Goal: Information Seeking & Learning: Learn about a topic

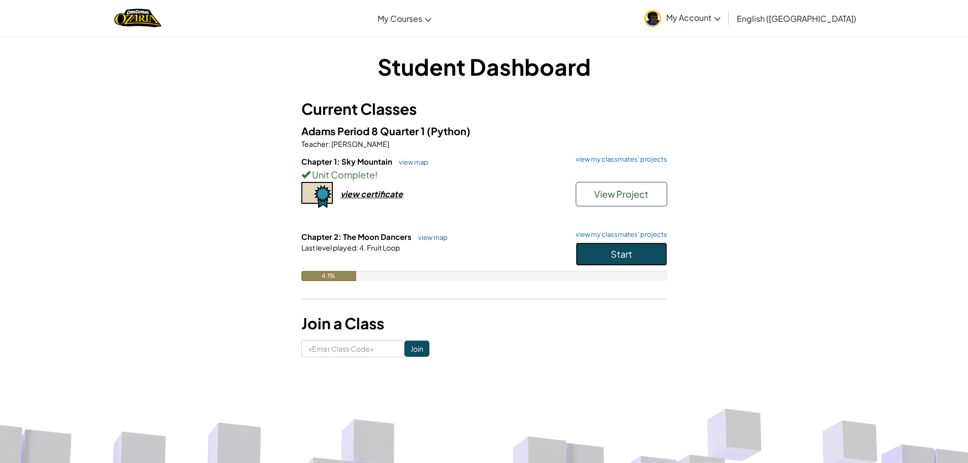
click at [600, 259] on button "Start" at bounding box center [622, 253] width 92 height 23
click at [604, 251] on button "Start" at bounding box center [622, 253] width 92 height 23
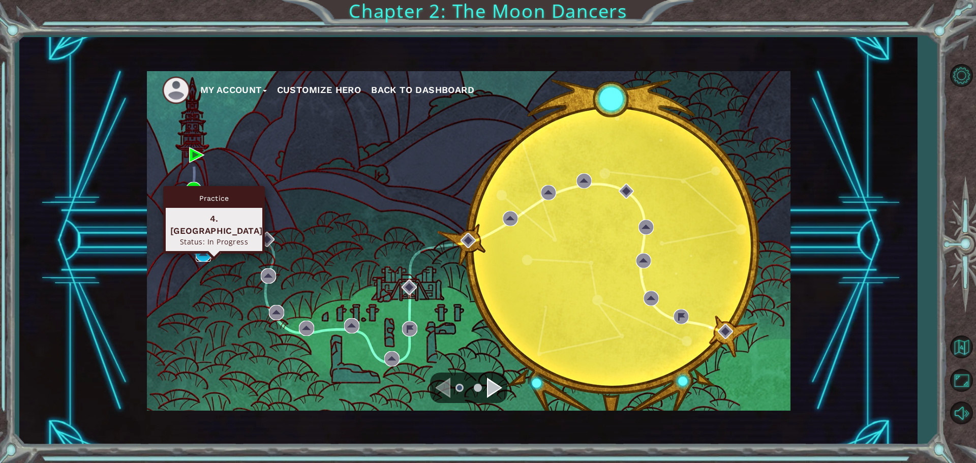
click at [206, 252] on img at bounding box center [203, 254] width 15 height 15
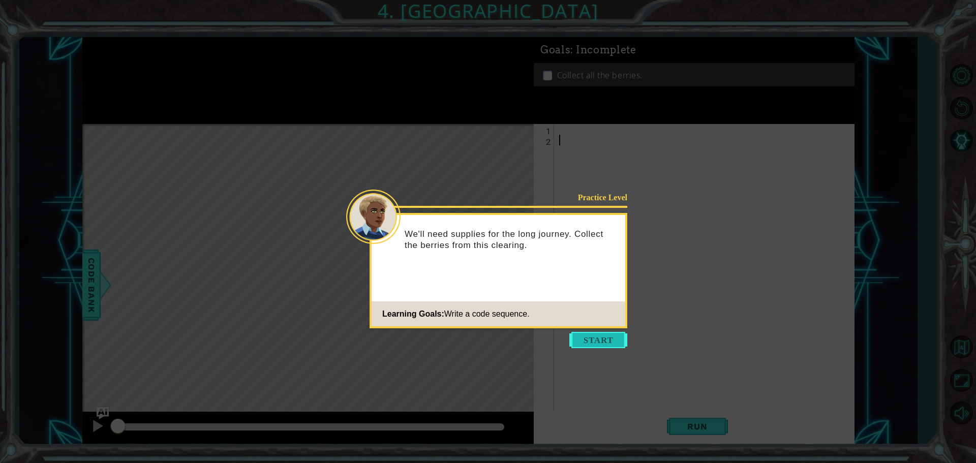
click at [578, 340] on button "Start" at bounding box center [598, 340] width 58 height 16
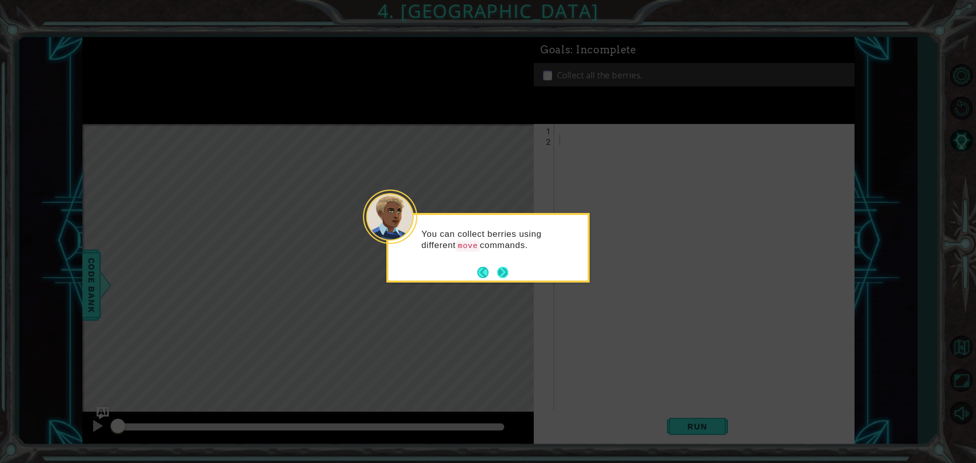
click at [504, 277] on button "Next" at bounding box center [502, 272] width 11 height 11
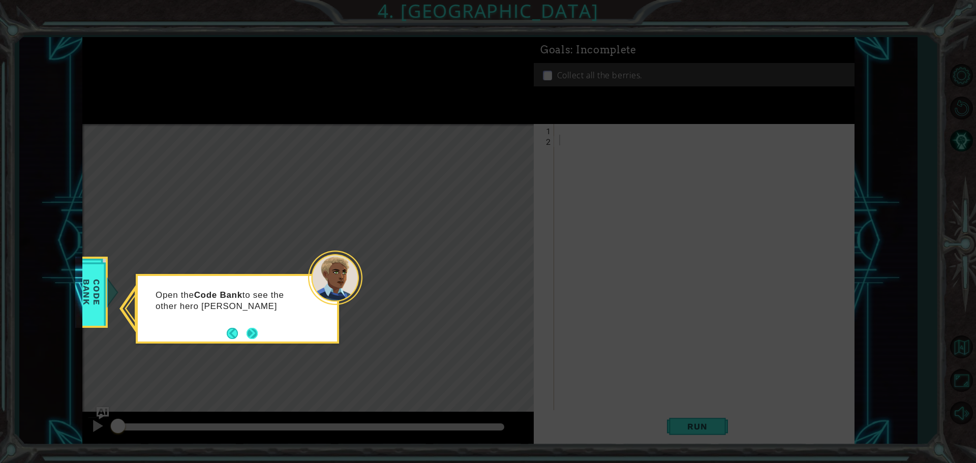
click at [257, 339] on button "Next" at bounding box center [252, 333] width 11 height 11
click at [258, 335] on button "Next" at bounding box center [252, 333] width 11 height 11
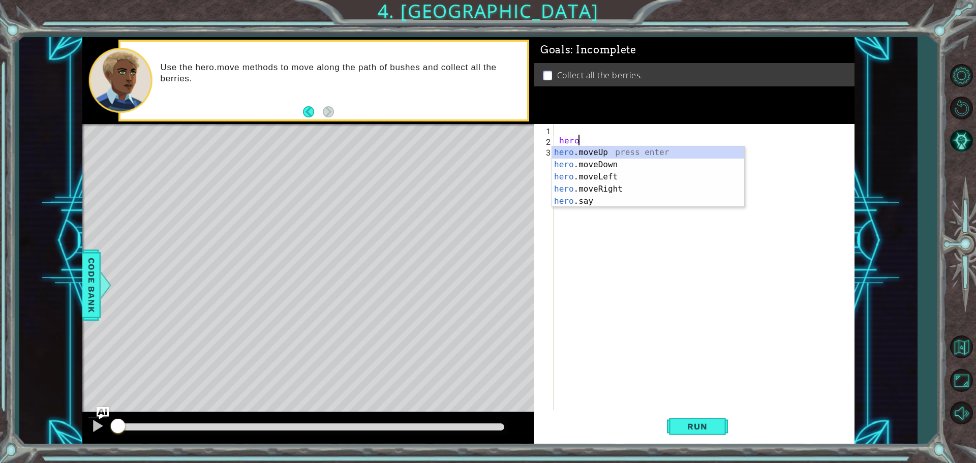
scroll to position [0, 1]
click at [581, 179] on div "hero .moveUp press enter hero .moveDown press enter hero .moveLeft press enter …" at bounding box center [648, 188] width 192 height 85
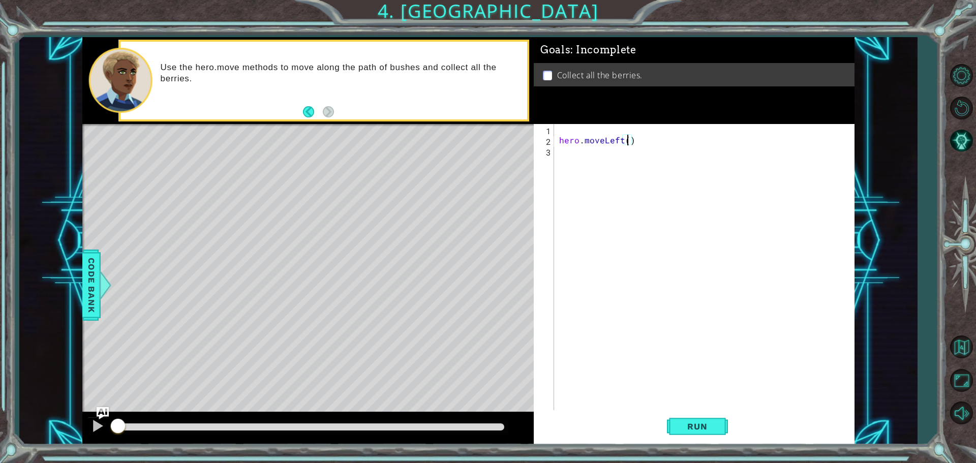
type textarea "hero.moveLeft(2)"
click at [562, 158] on div "hero . moveLeft ( 2 )" at bounding box center [706, 279] width 299 height 310
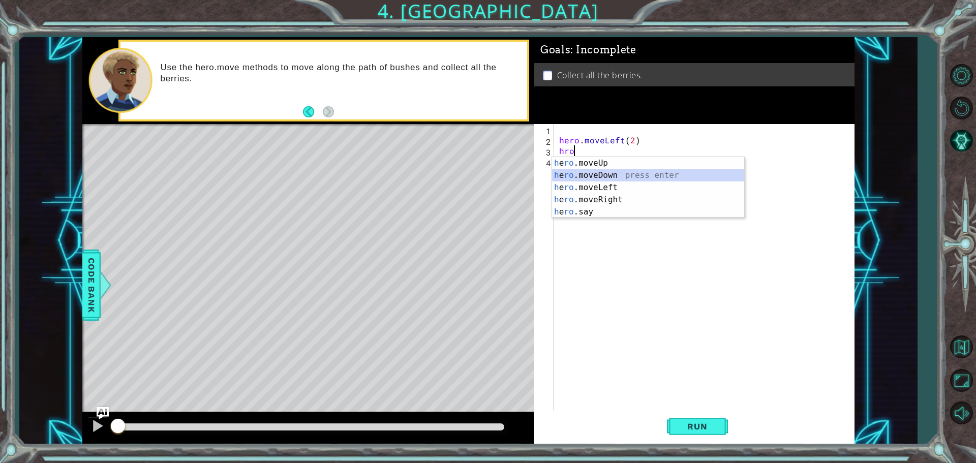
click at [593, 174] on div "h e ro .moveUp press enter h e ro .moveDown press enter h e ro .moveLeft press …" at bounding box center [648, 199] width 192 height 85
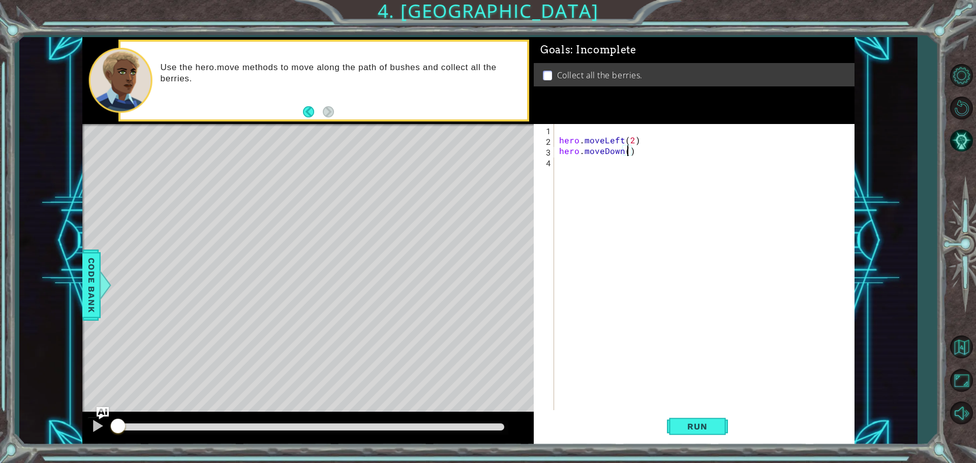
type textarea "hero.moveDown(2)"
click at [587, 167] on div "hero . moveLeft ( 2 ) hero . moveDown ( 2 )" at bounding box center [706, 279] width 299 height 310
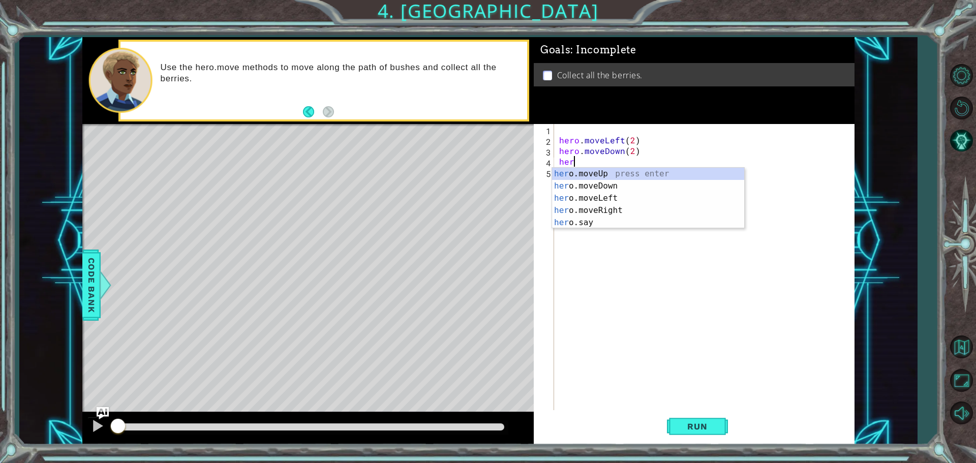
scroll to position [0, 1]
click at [612, 208] on div "hero .moveUp press enter hero .moveDown press enter hero .moveLeft press enter …" at bounding box center [648, 210] width 192 height 85
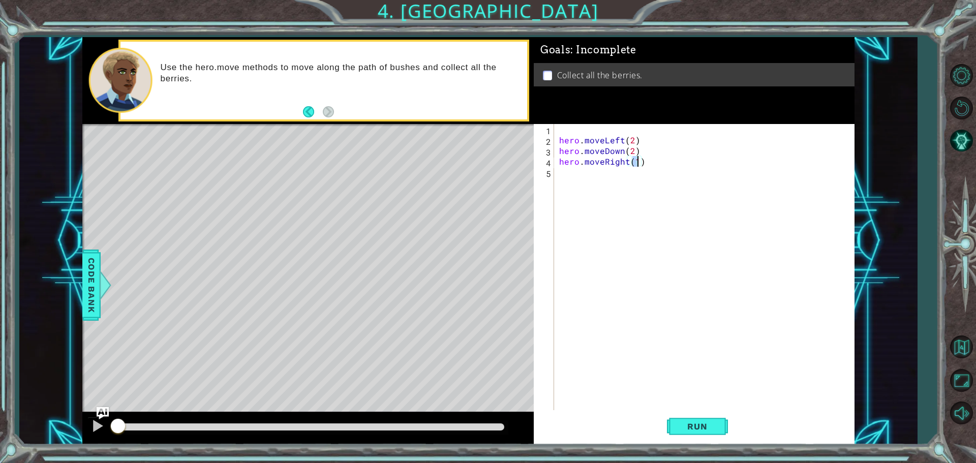
type textarea "hero.moveRight(2)"
click at [571, 182] on div "hero . moveLeft ( 2 ) hero . moveDown ( 2 ) hero . moveRight ( 2 )" at bounding box center [706, 279] width 299 height 310
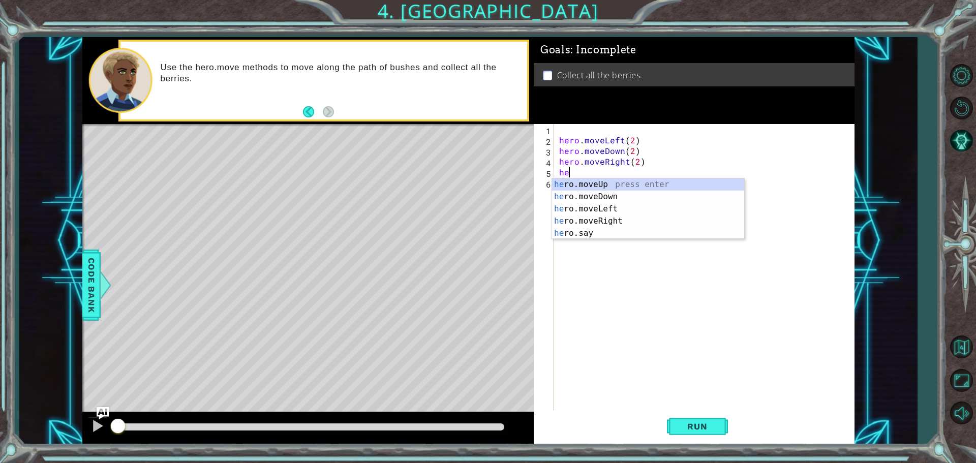
scroll to position [0, 1]
click at [593, 182] on div "hero .moveUp press enter hero .moveDown press enter hero .moveLeft press enter …" at bounding box center [648, 220] width 192 height 85
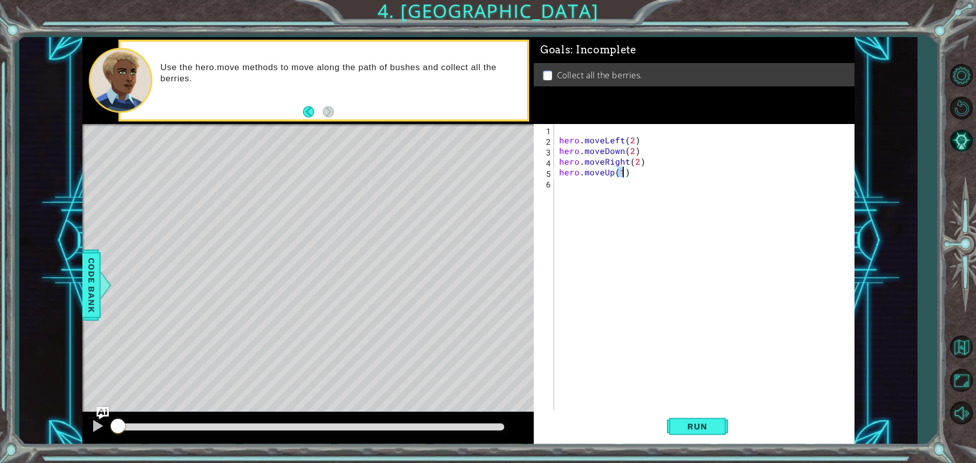
scroll to position [0, 4]
type textarea "hero.moveUp(2)"
click at [710, 422] on span "Run" at bounding box center [697, 426] width 40 height 10
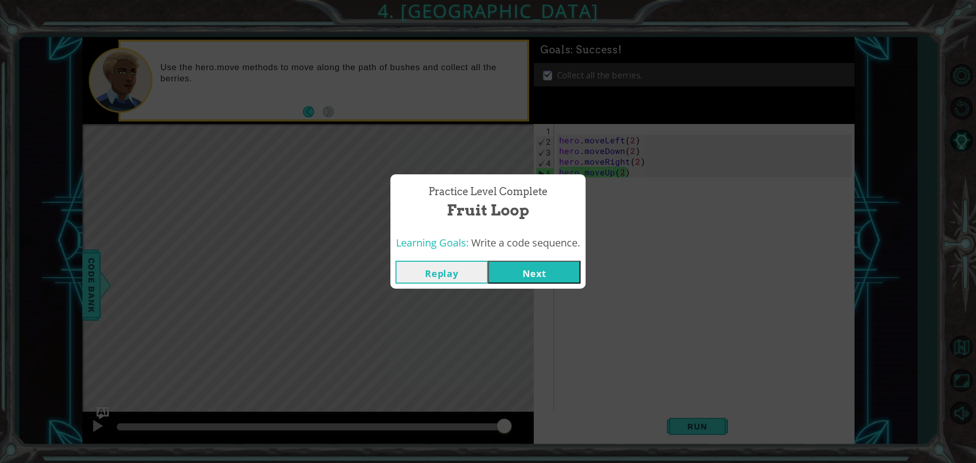
click at [539, 262] on button "Next" at bounding box center [534, 272] width 93 height 23
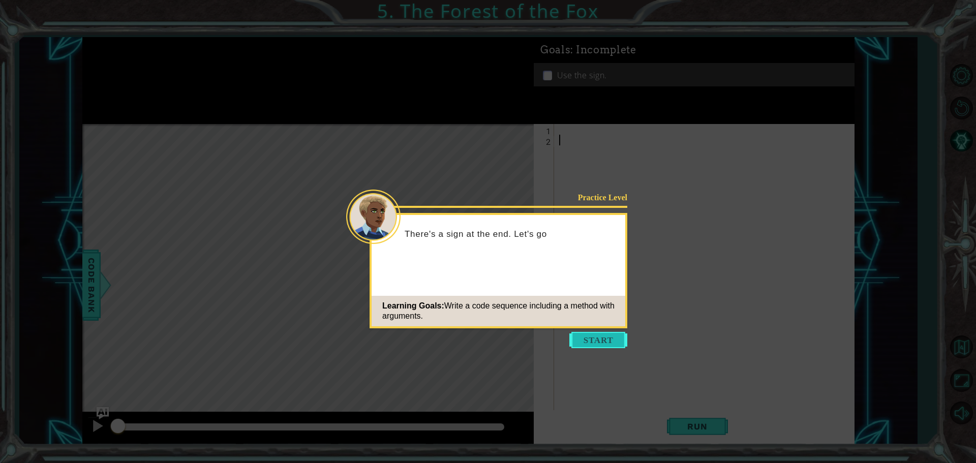
click at [598, 340] on button "Start" at bounding box center [598, 340] width 58 height 16
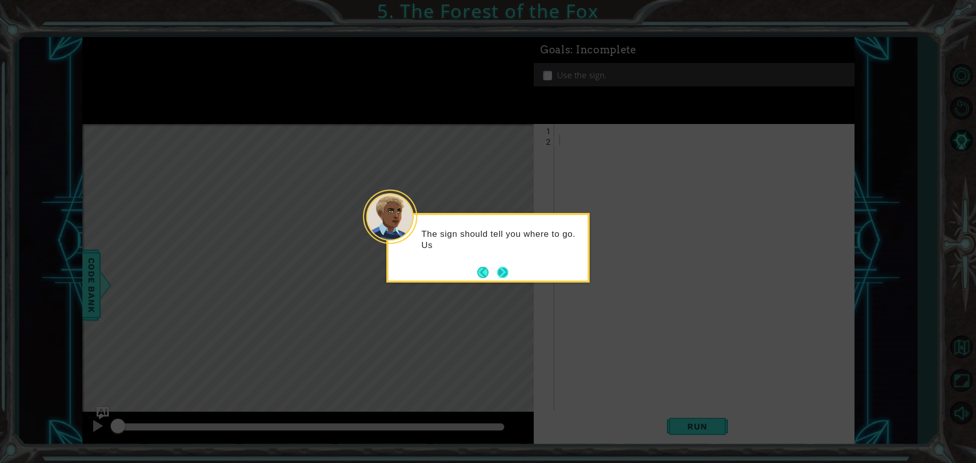
click at [503, 271] on button "Next" at bounding box center [502, 272] width 11 height 11
click at [503, 267] on button "Next" at bounding box center [502, 272] width 11 height 11
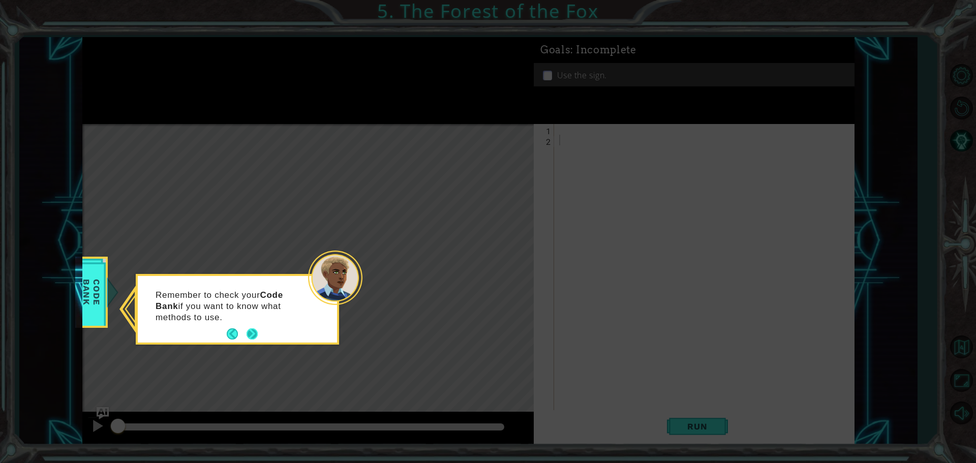
click at [258, 337] on button "Next" at bounding box center [252, 333] width 11 height 11
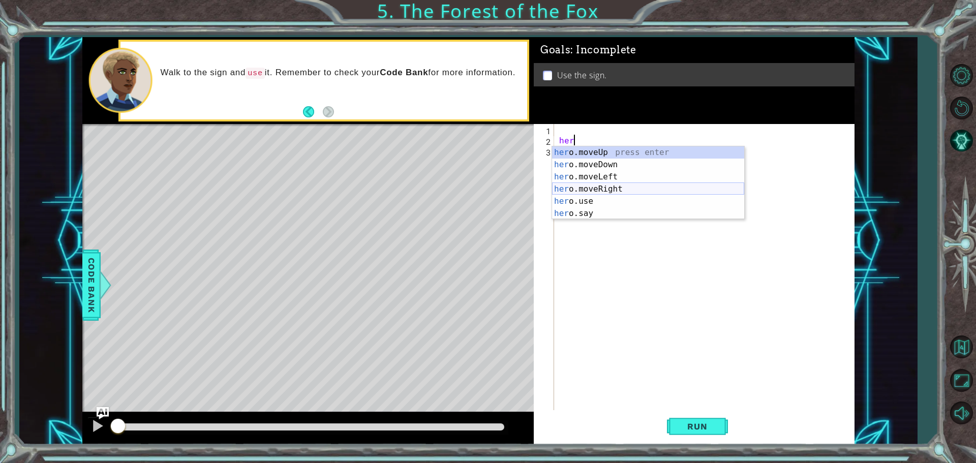
click at [603, 187] on div "her o.moveUp press enter her o.moveDown press enter her o.moveLeft press enter …" at bounding box center [648, 195] width 192 height 98
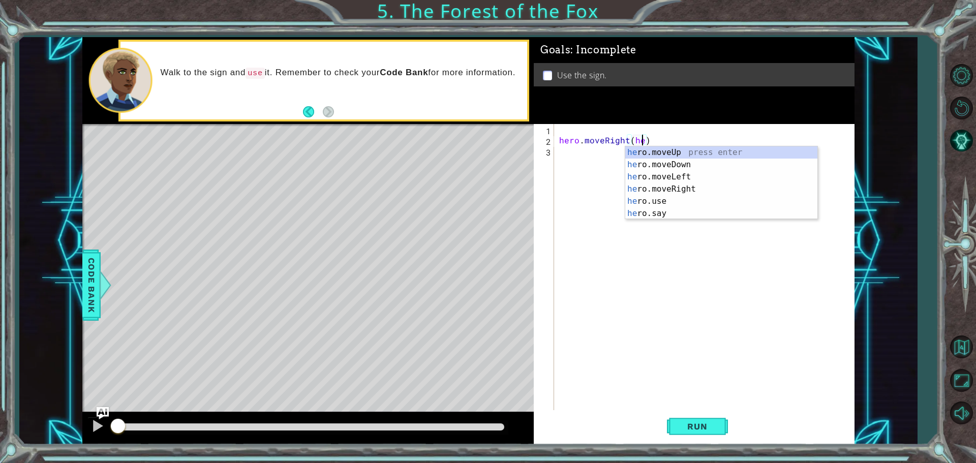
scroll to position [0, 5]
type textarea "hero.moveRight()"
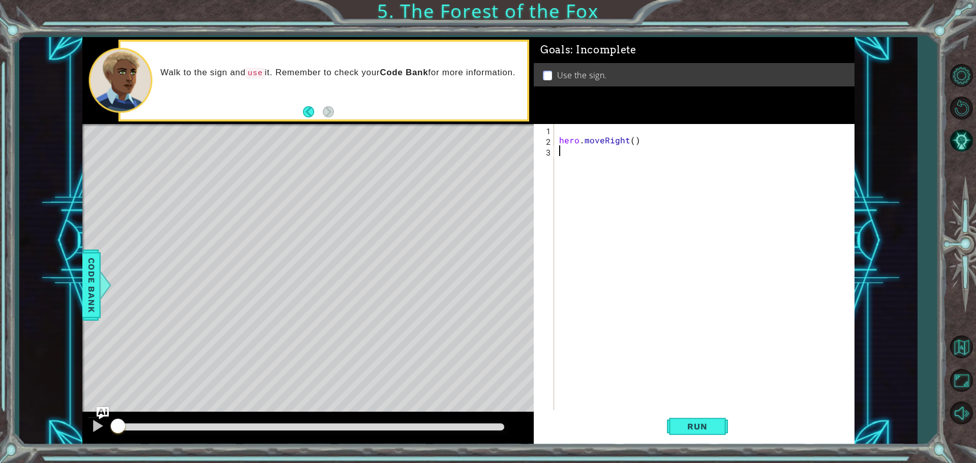
click at [563, 151] on div "hero . moveRight ( )" at bounding box center [706, 279] width 299 height 310
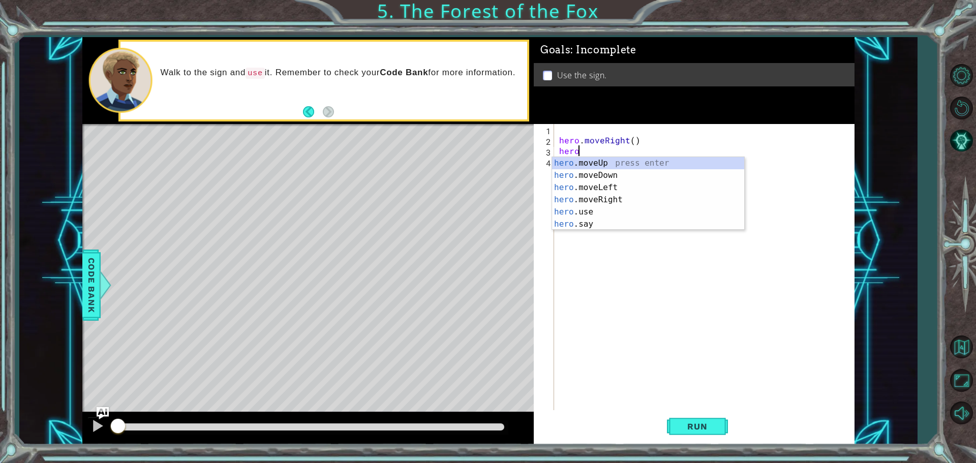
scroll to position [0, 1]
click at [592, 163] on div "hero .moveUp press enter hero .moveDown press enter hero .moveLeft press enter …" at bounding box center [648, 206] width 192 height 98
type textarea "hero.moveUp(1)"
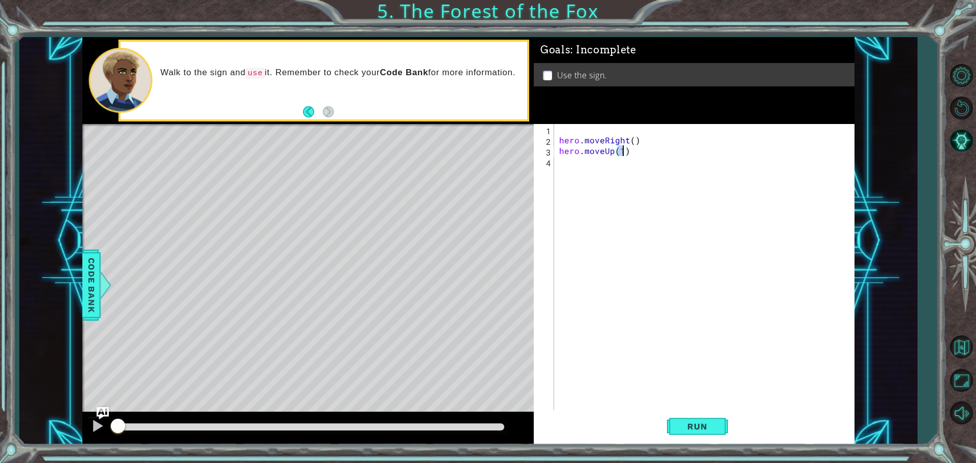
click at [580, 164] on div "hero . moveRight ( ) hero . moveUp ( 1 )" at bounding box center [706, 279] width 299 height 310
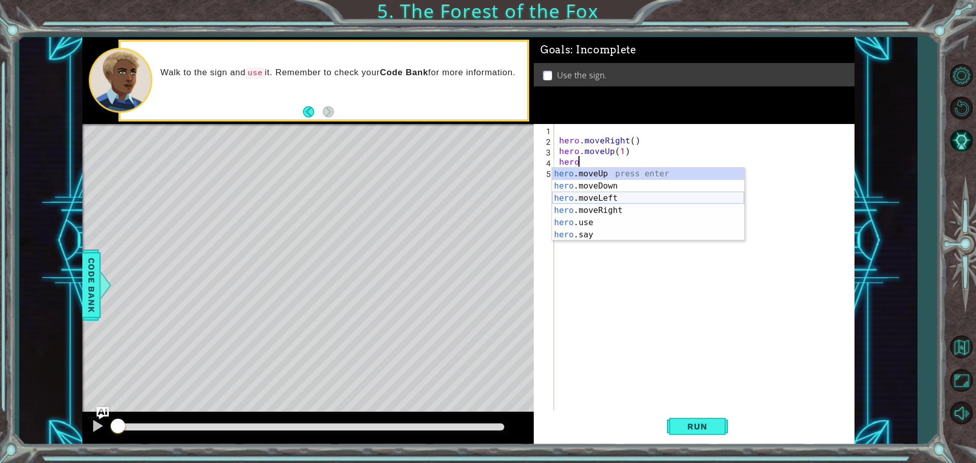
click at [599, 195] on div "hero .moveUp press enter hero .moveDown press enter hero .moveLeft press enter …" at bounding box center [648, 217] width 192 height 98
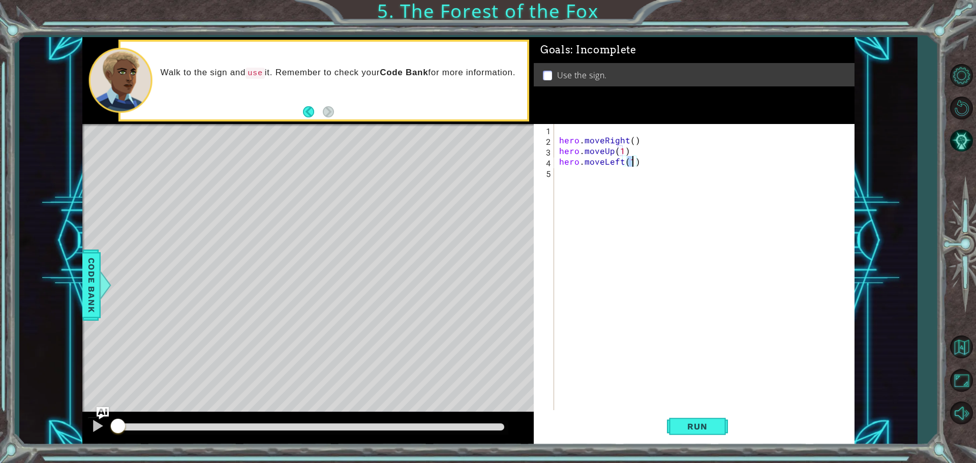
click at [568, 180] on div "hero . moveRight ( ) hero . moveUp ( 1 ) hero . moveLeft ( 1 )" at bounding box center [706, 279] width 299 height 310
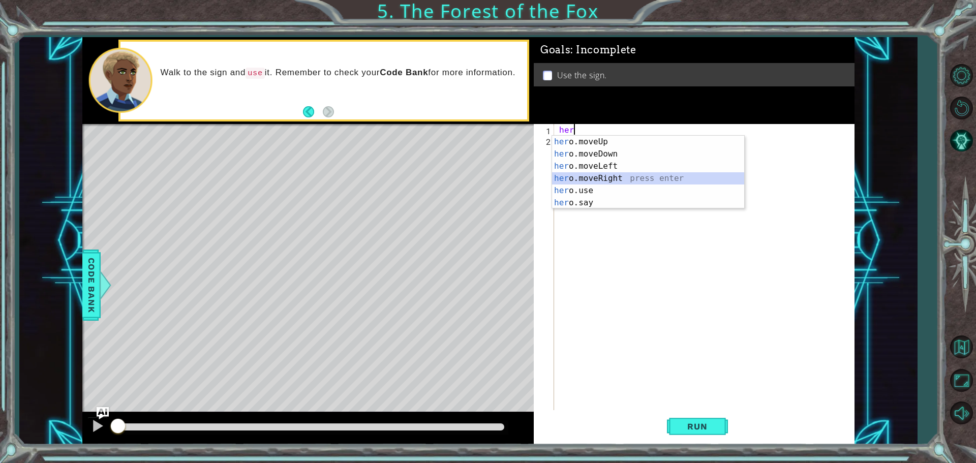
click at [607, 176] on div "her o.moveUp press enter her o.moveDown press enter her o.moveLeft press enter …" at bounding box center [648, 185] width 192 height 98
type textarea "hero.moveRight(1)"
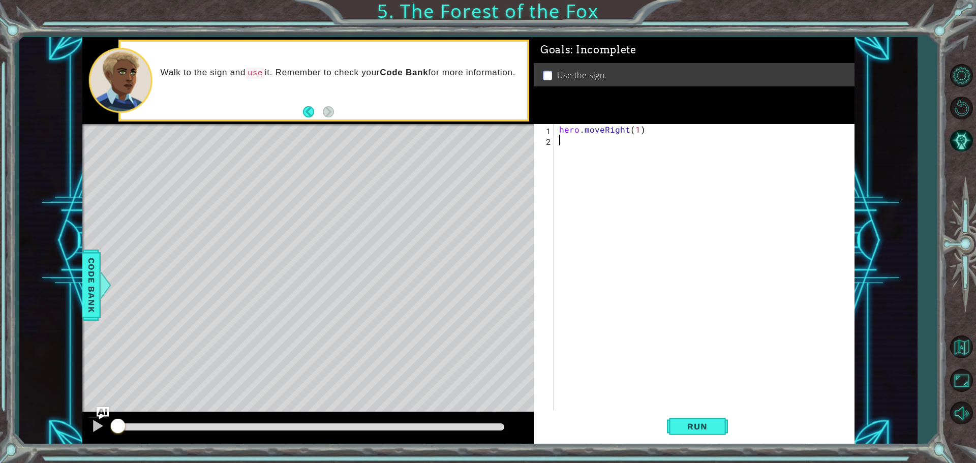
click at [607, 176] on div "hero . moveRight ( 1 )" at bounding box center [706, 279] width 299 height 310
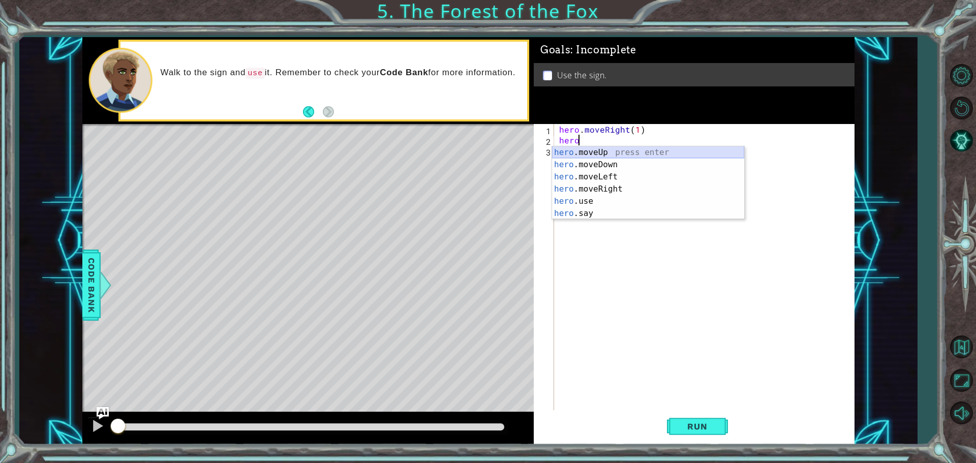
click at [584, 151] on div "hero .moveUp press enter hero .moveDown press enter hero .moveLeft press enter …" at bounding box center [648, 195] width 192 height 98
type textarea "hero.moveUp(1)"
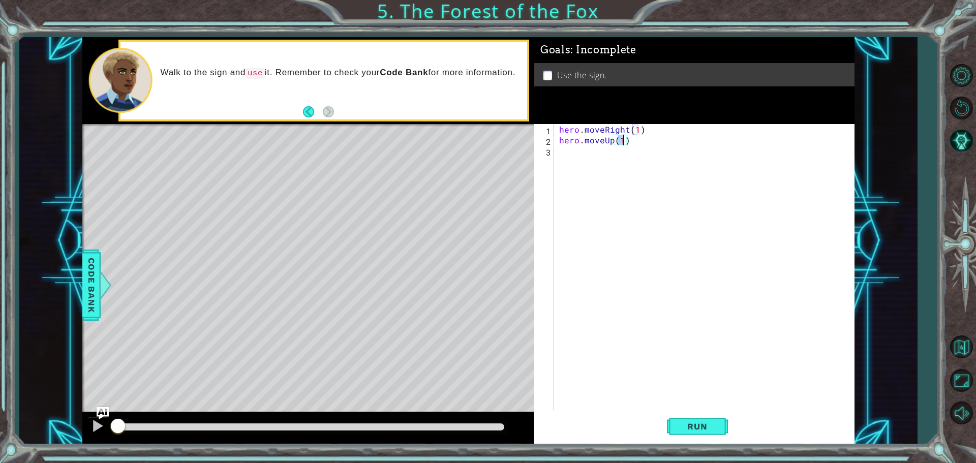
click at [581, 155] on div "hero . moveRight ( 1 ) hero . moveUp ( 1 )" at bounding box center [706, 279] width 299 height 310
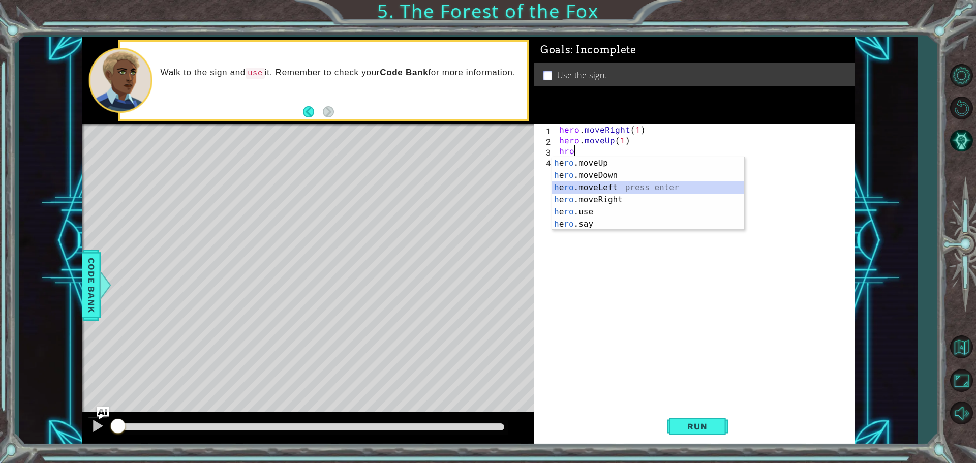
click at [587, 189] on div "h e ro .moveUp press enter h e ro .moveDown press enter h e ro .moveLeft press …" at bounding box center [648, 206] width 192 height 98
type textarea "hero.moveLeft(1)"
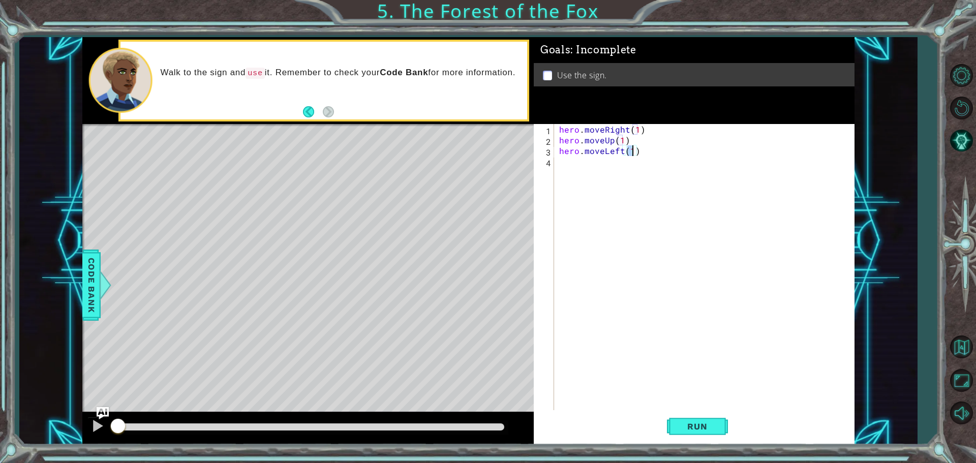
click at [579, 166] on div "hero . moveRight ( 1 ) hero . moveUp ( 1 ) hero . moveLeft ( 1 )" at bounding box center [706, 279] width 299 height 310
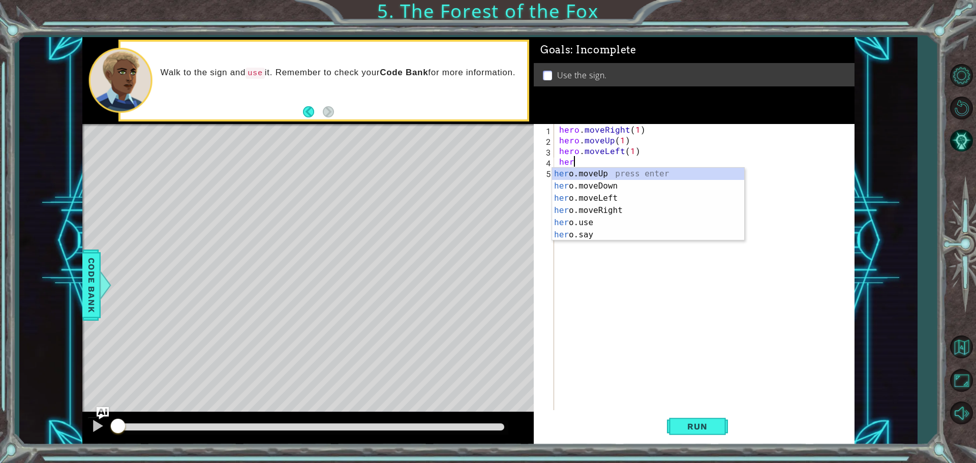
scroll to position [0, 1]
click at [573, 170] on div "hero .moveUp press enter hero .moveDown press enter hero .moveLeft press enter …" at bounding box center [648, 217] width 192 height 98
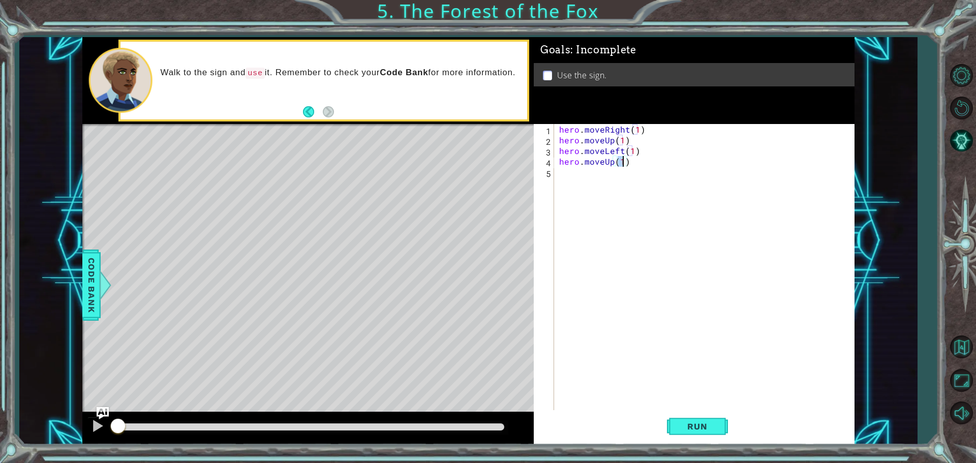
scroll to position [0, 4]
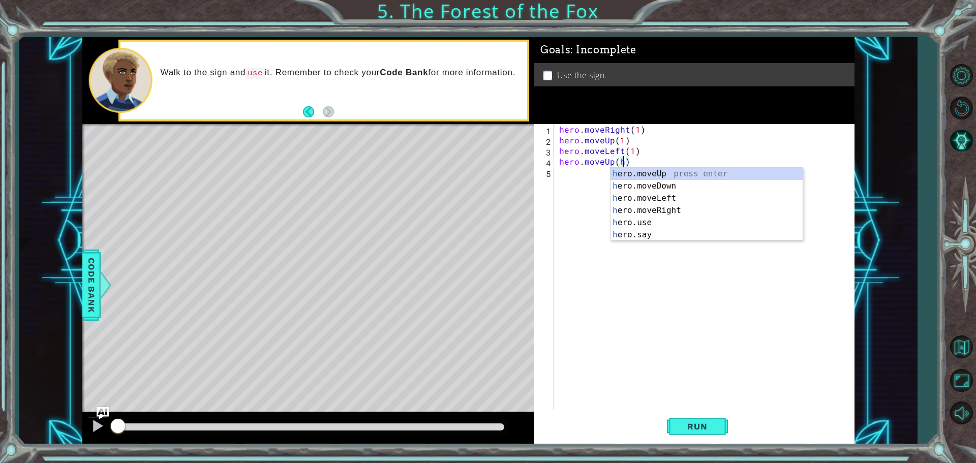
type textarea "hero.moveUp()"
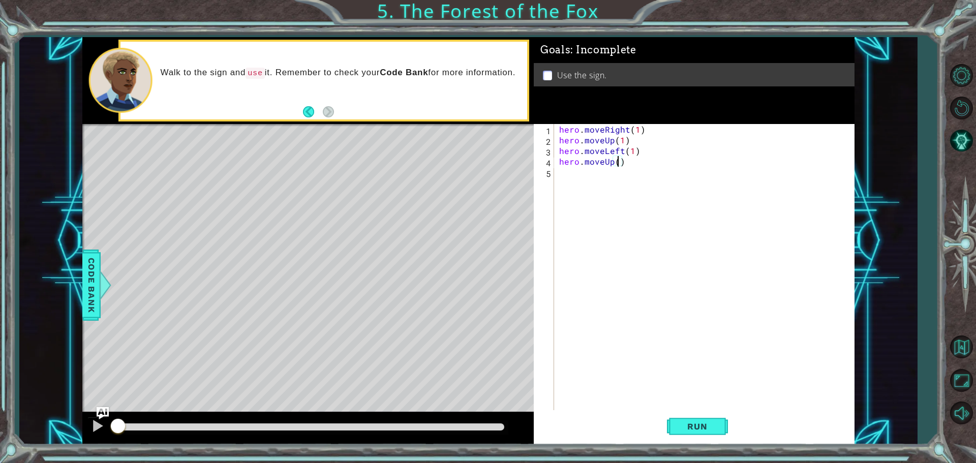
click at [573, 164] on div "hero . moveRight ( 1 ) hero . moveUp ( 1 ) hero . moveLeft ( 1 ) hero . moveUp …" at bounding box center [706, 279] width 299 height 310
click at [570, 171] on div "hero . moveRight ( 1 ) hero . moveUp ( 1 ) hero . moveLeft ( 1 ) hero . moveUp …" at bounding box center [706, 279] width 299 height 310
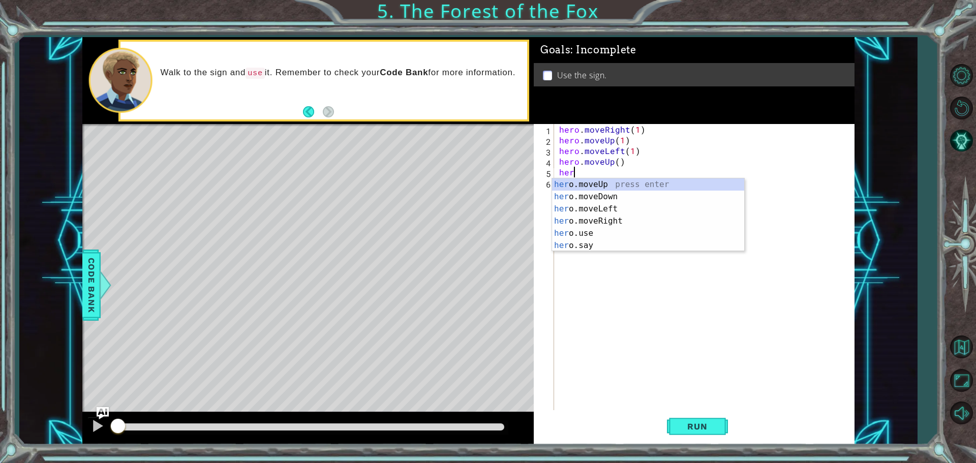
scroll to position [0, 1]
click at [608, 224] on div "hero .moveUp press enter hero .moveDown press enter hero .moveLeft press enter …" at bounding box center [648, 227] width 192 height 98
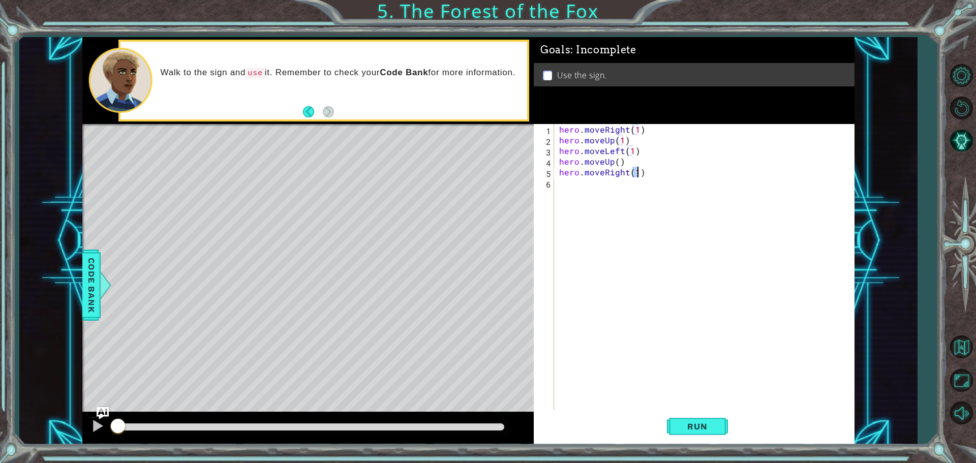
type textarea "hero.moveRight(2)"
click at [571, 186] on div "hero . moveRight ( 1 ) hero . moveUp ( 1 ) hero . moveLeft ( 1 ) hero . moveUp …" at bounding box center [706, 279] width 299 height 310
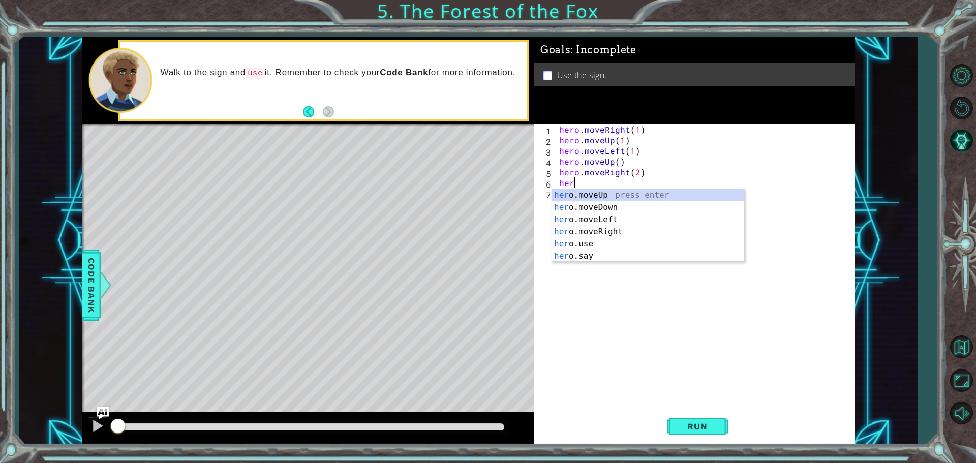
scroll to position [0, 1]
click at [609, 209] on div "hero .moveUp press enter hero .moveDown press enter hero .moveLeft press enter …" at bounding box center [648, 238] width 192 height 98
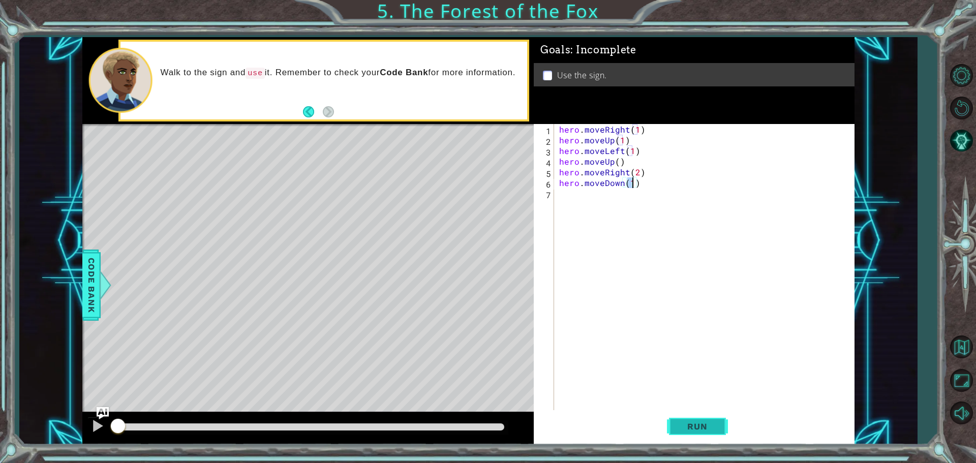
type textarea "hero.moveDown(1)"
click at [706, 423] on span "Run" at bounding box center [697, 426] width 40 height 10
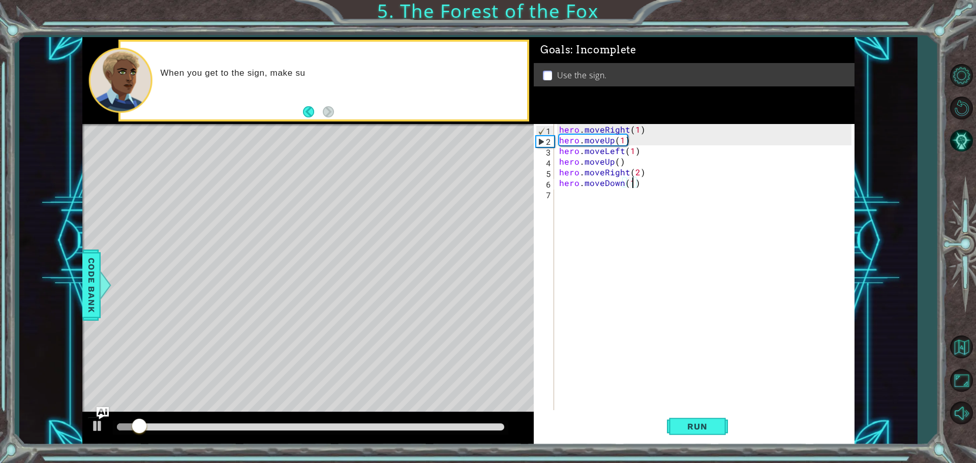
click at [565, 201] on div "hero . moveRight ( 1 ) hero . moveUp ( 1 ) hero . moveLeft ( 1 ) hero . moveUp …" at bounding box center [706, 279] width 299 height 310
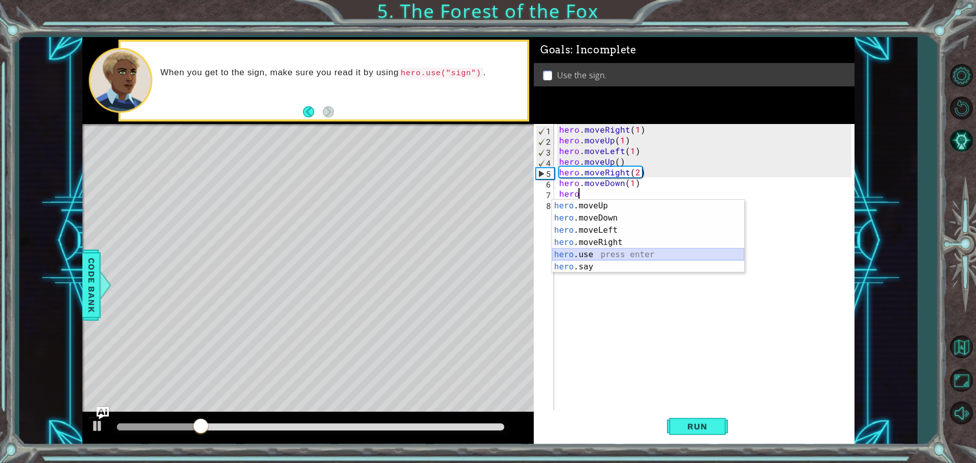
click at [607, 253] on div "hero .moveUp press enter hero .moveDown press enter hero .moveLeft press enter …" at bounding box center [648, 249] width 192 height 98
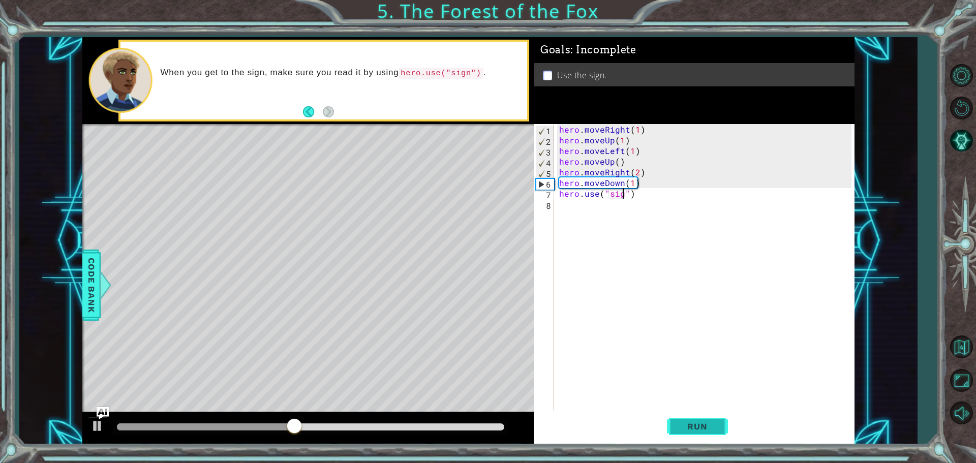
scroll to position [0, 4]
type textarea "hero.use("sign")"
click at [713, 423] on span "Run" at bounding box center [697, 426] width 40 height 10
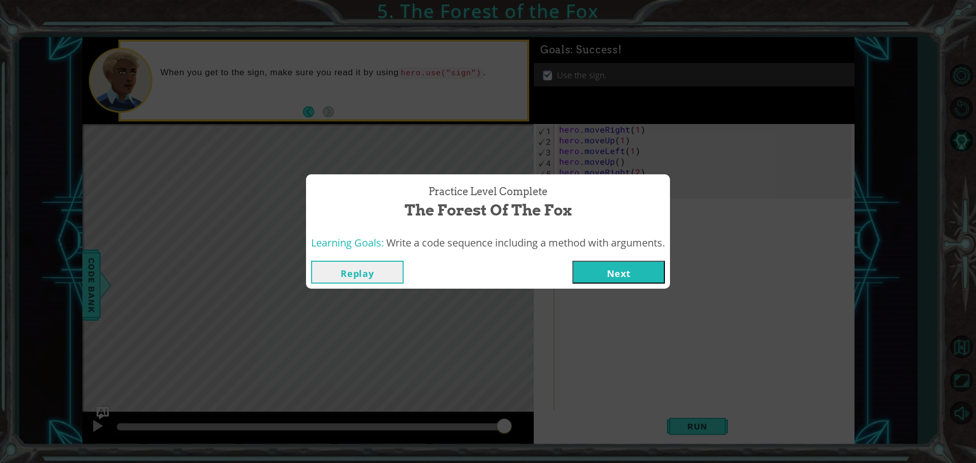
click at [629, 271] on button "Next" at bounding box center [618, 272] width 93 height 23
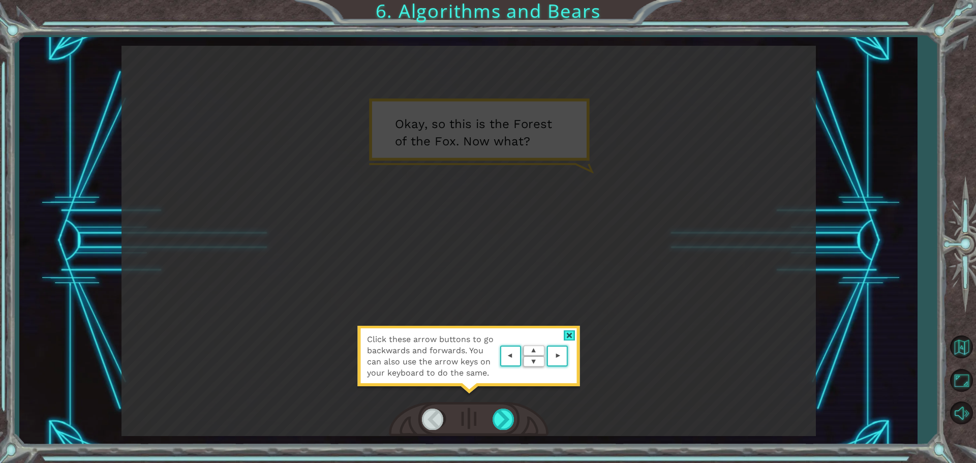
click at [570, 356] on area at bounding box center [570, 356] width 0 height 0
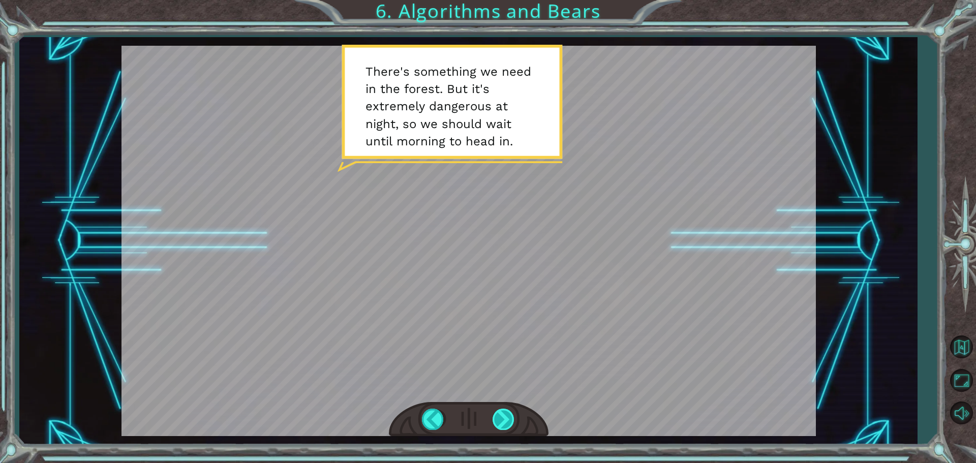
click at [506, 411] on div at bounding box center [504, 419] width 23 height 21
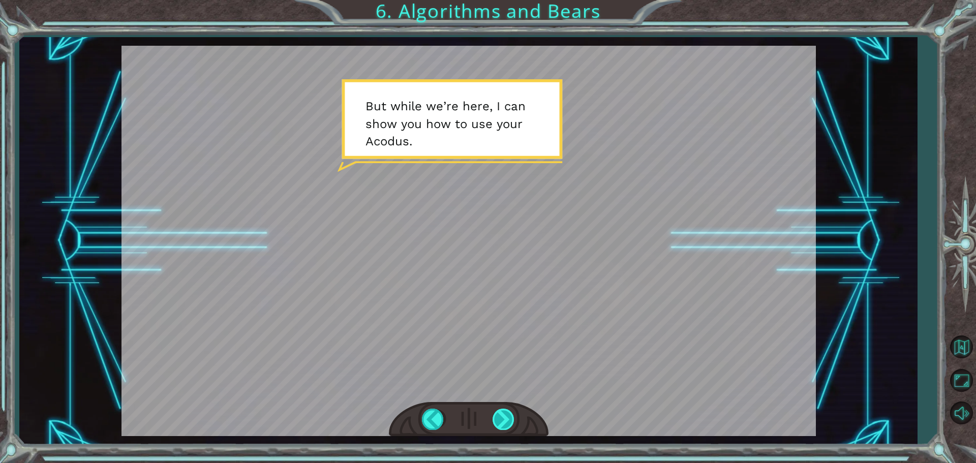
click at [507, 417] on div at bounding box center [504, 419] width 23 height 21
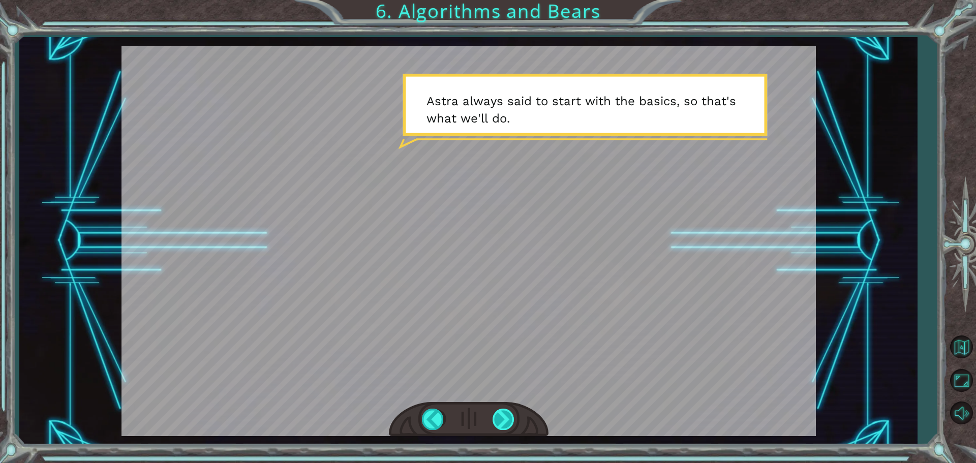
click at [504, 422] on div at bounding box center [504, 419] width 23 height 21
click at [506, 422] on div at bounding box center [504, 419] width 23 height 21
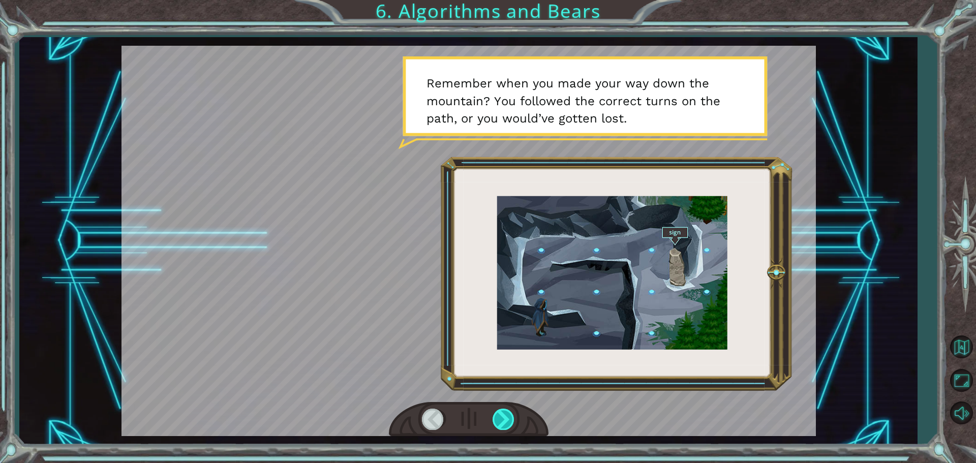
click at [502, 429] on div at bounding box center [504, 419] width 23 height 21
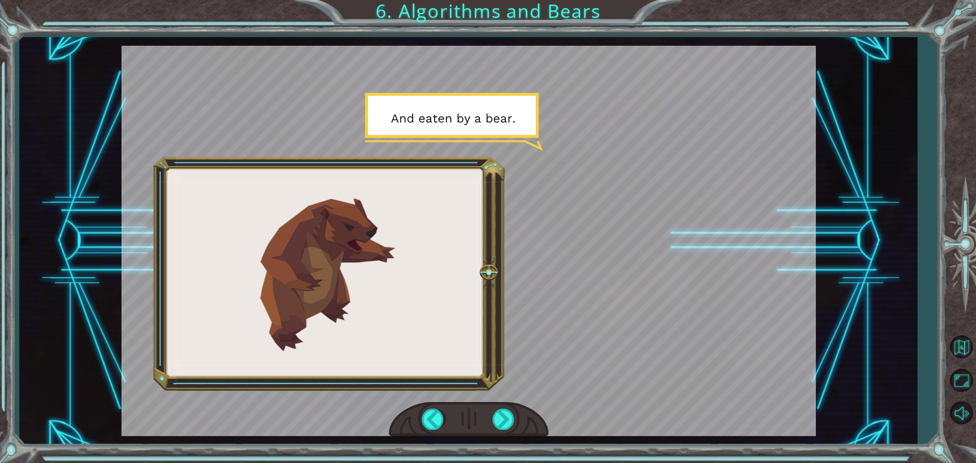
click at [415, 419] on div at bounding box center [469, 419] width 160 height 35
click at [415, 420] on div at bounding box center [469, 419] width 160 height 35
click at [424, 417] on div at bounding box center [433, 419] width 23 height 21
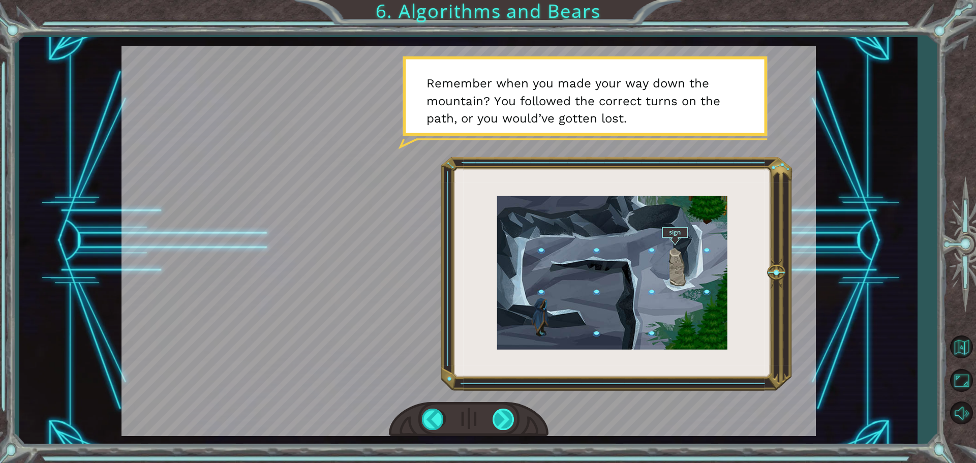
click at [508, 412] on div at bounding box center [504, 419] width 23 height 21
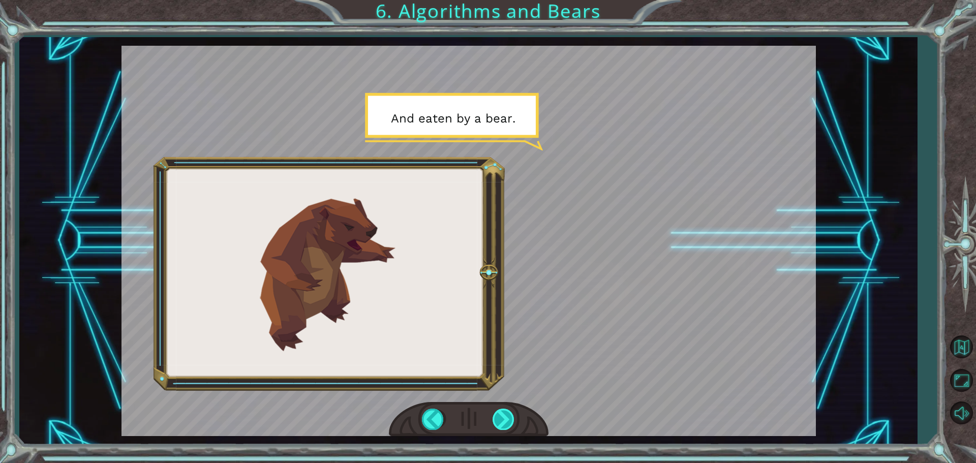
click at [507, 410] on div at bounding box center [504, 419] width 23 height 21
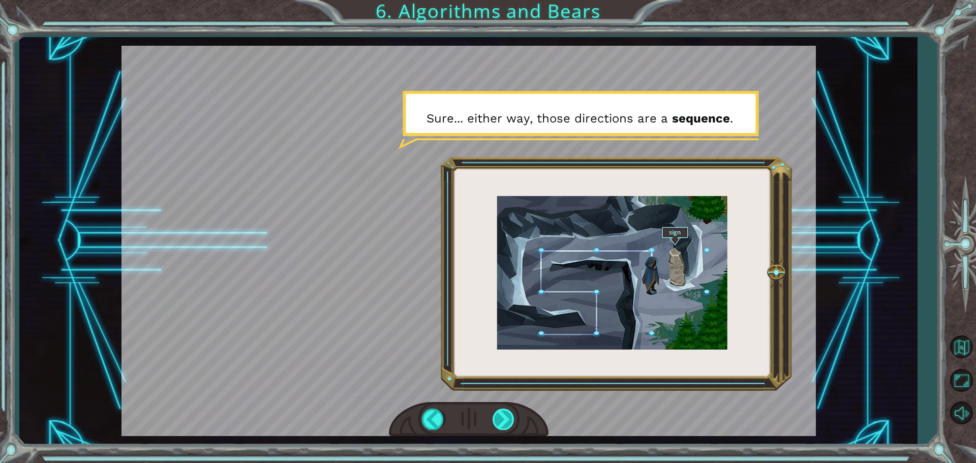
click at [506, 411] on div at bounding box center [504, 419] width 23 height 21
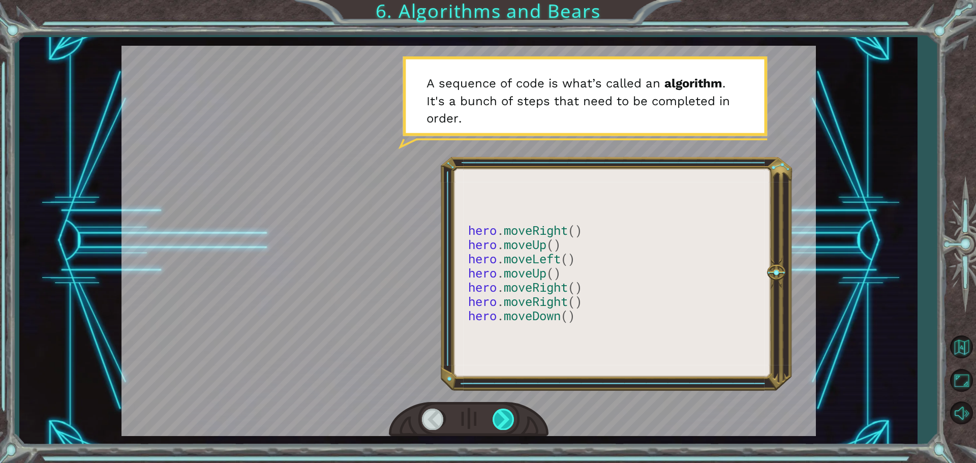
click at [506, 418] on div at bounding box center [504, 419] width 23 height 21
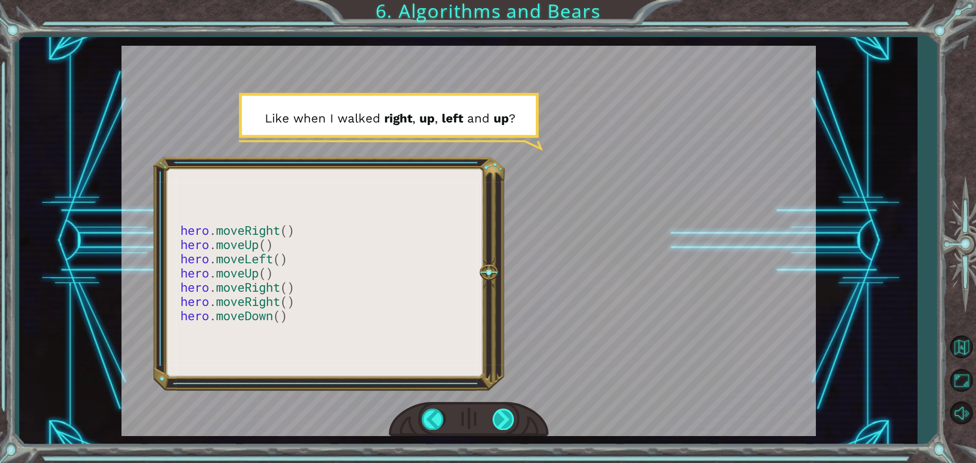
click at [502, 420] on div at bounding box center [504, 419] width 23 height 21
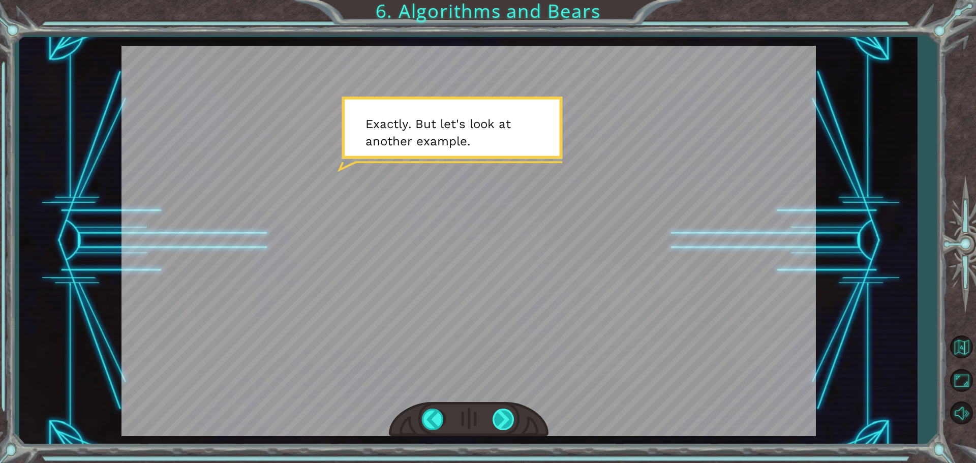
click at [506, 422] on div at bounding box center [504, 419] width 23 height 21
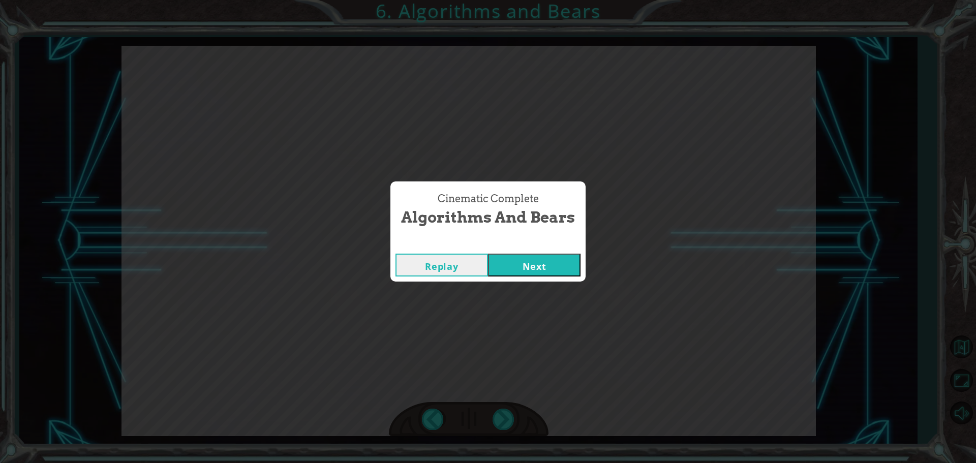
click at [515, 264] on button "Next" at bounding box center [534, 265] width 93 height 23
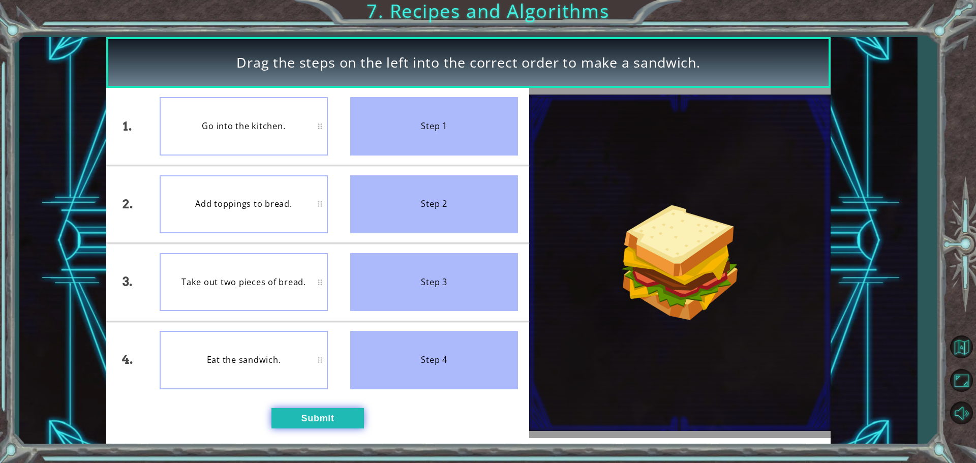
click at [313, 410] on button "Submit" at bounding box center [317, 418] width 93 height 20
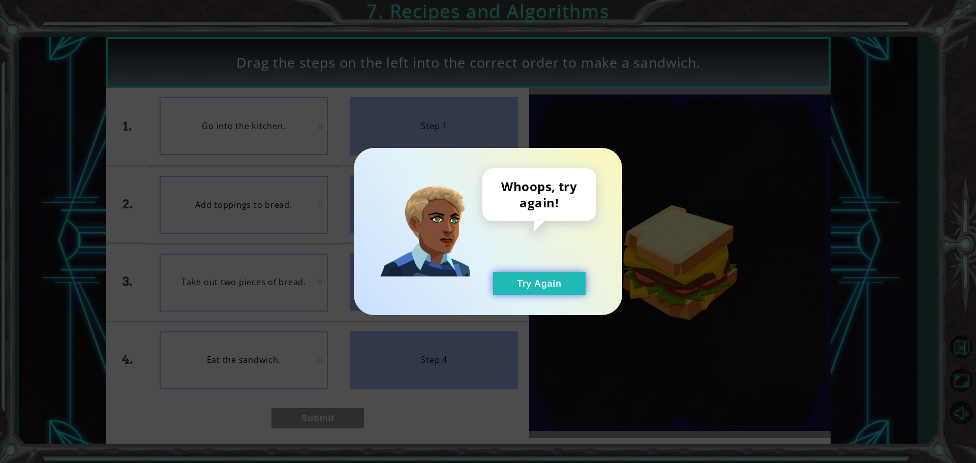
click at [527, 292] on button "Try Again" at bounding box center [539, 283] width 93 height 23
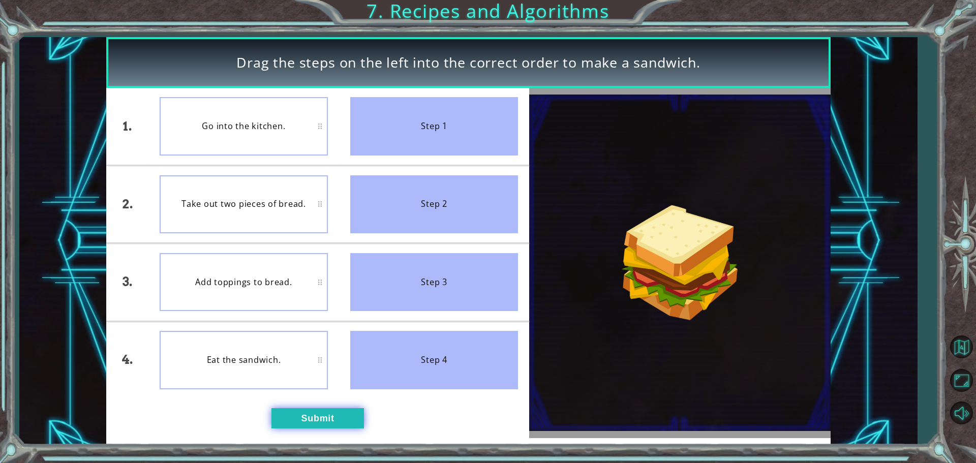
drag, startPoint x: 374, startPoint y: 426, endPoint x: 341, endPoint y: 411, distance: 36.4
click at [374, 430] on div "1. 2. 3. 4. Go into the kitchen. Take out two pieces of bread. Add toppings to …" at bounding box center [317, 263] width 423 height 350
click at [341, 410] on button "Submit" at bounding box center [317, 418] width 93 height 20
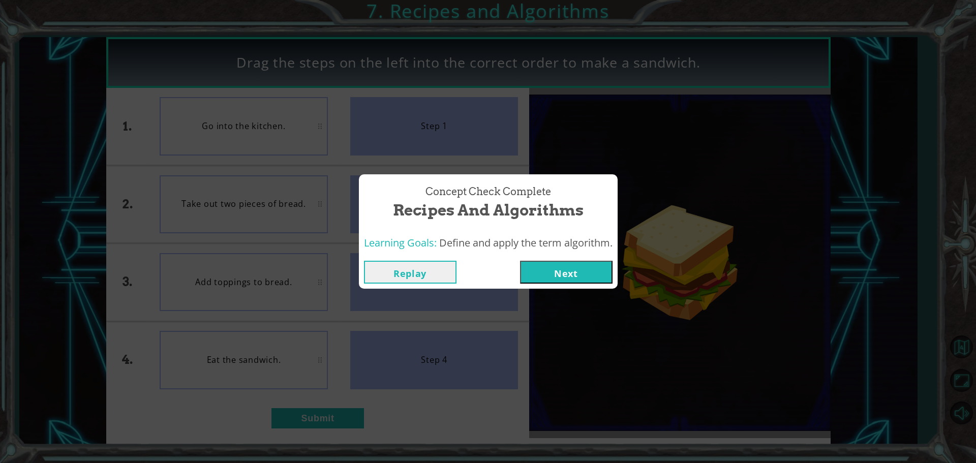
drag, startPoint x: 575, startPoint y: 281, endPoint x: 574, endPoint y: 274, distance: 7.2
click at [574, 276] on button "Next" at bounding box center [566, 272] width 93 height 23
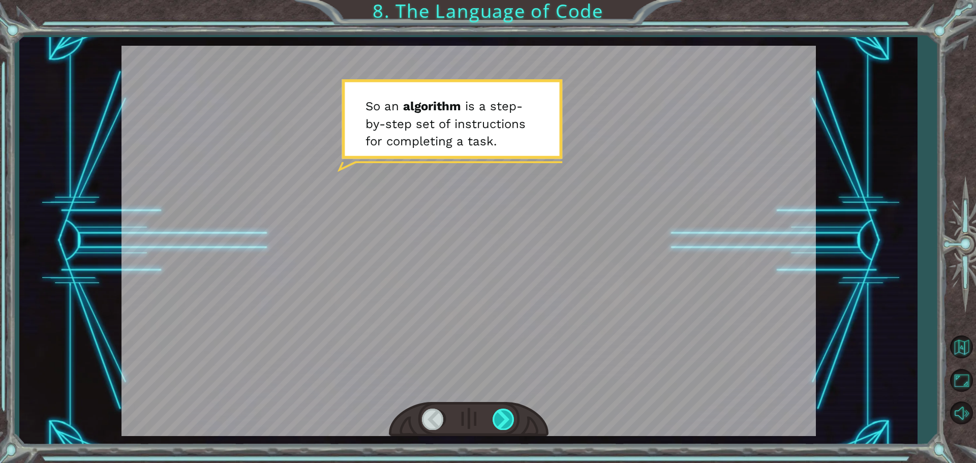
click at [507, 417] on div at bounding box center [504, 419] width 23 height 21
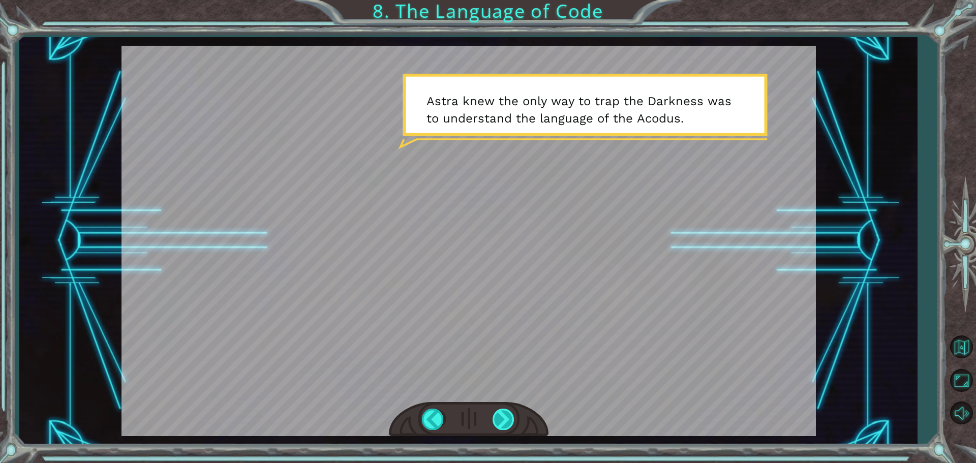
click at [506, 420] on div at bounding box center [504, 419] width 23 height 21
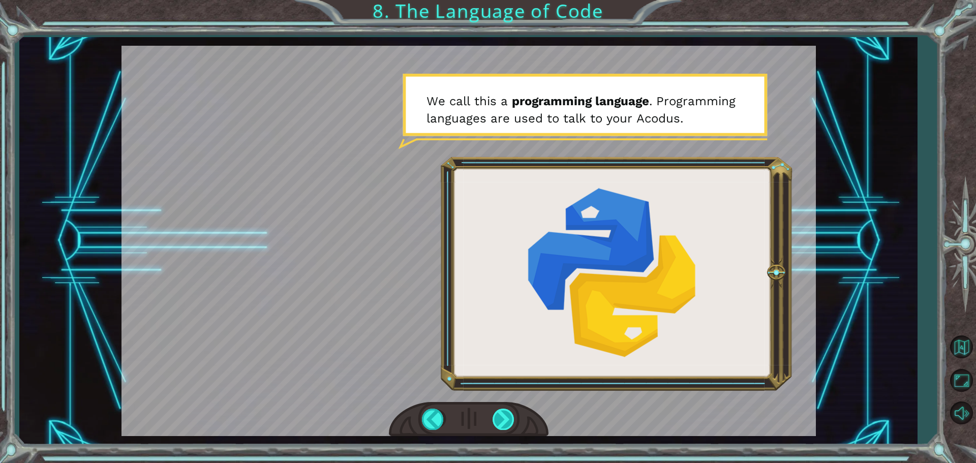
click at [498, 422] on div at bounding box center [504, 419] width 23 height 21
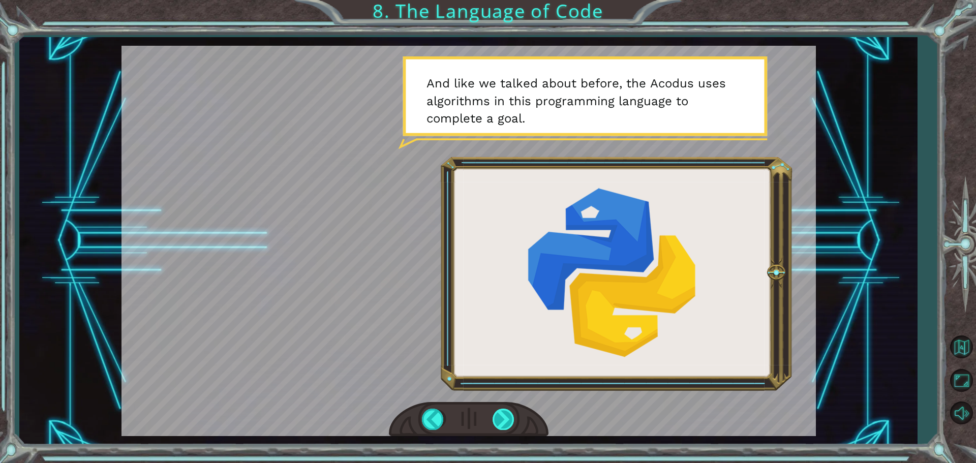
click at [505, 414] on div at bounding box center [504, 419] width 23 height 21
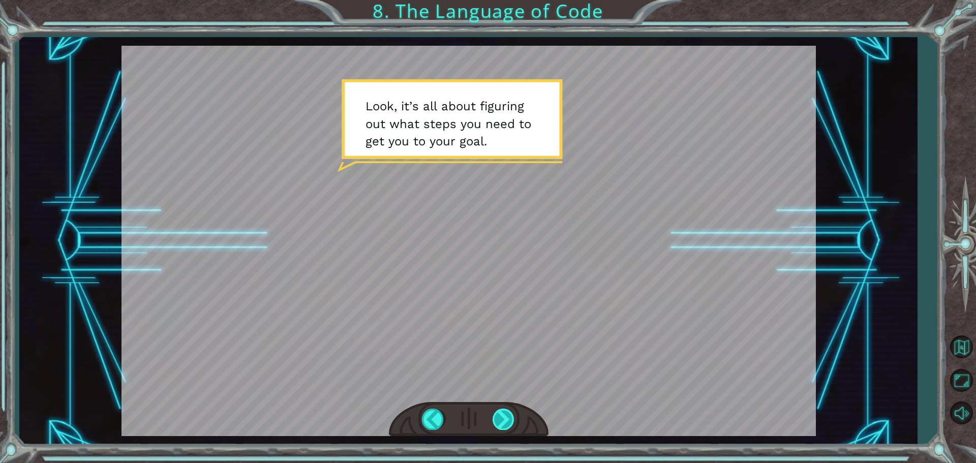
click at [505, 424] on div at bounding box center [504, 419] width 23 height 21
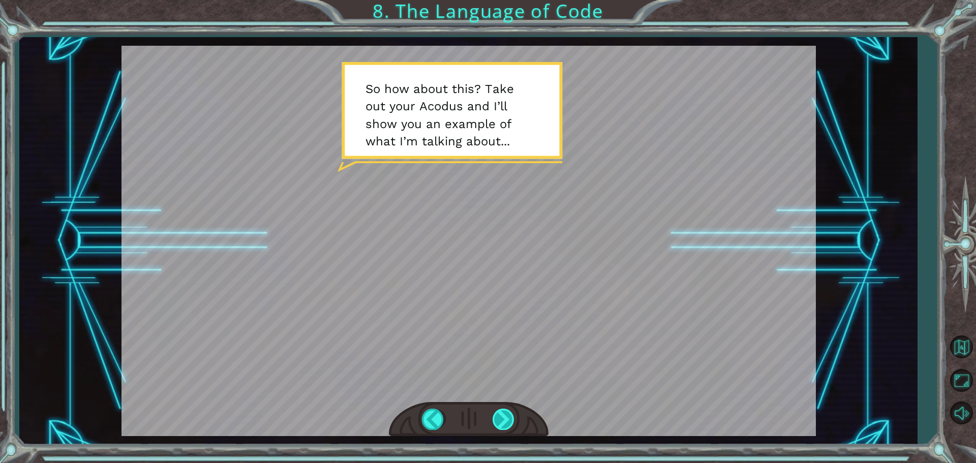
click at [500, 423] on div at bounding box center [504, 419] width 23 height 21
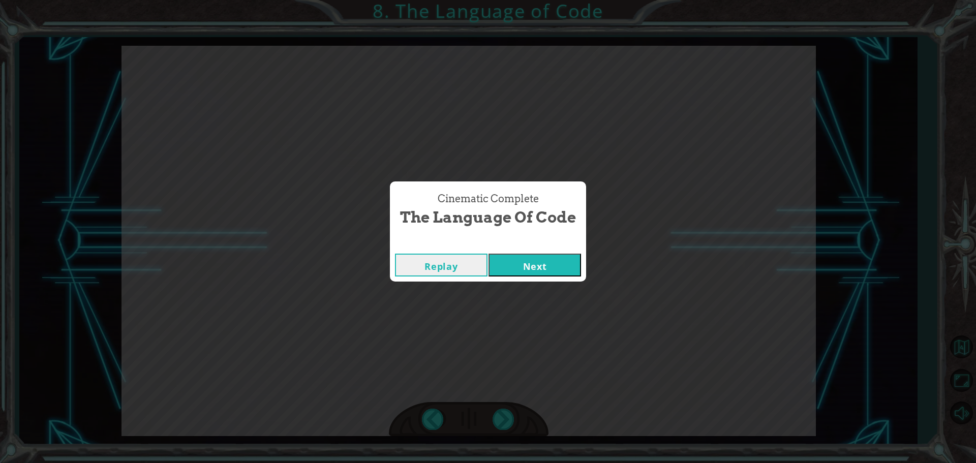
click at [507, 267] on button "Next" at bounding box center [535, 265] width 93 height 23
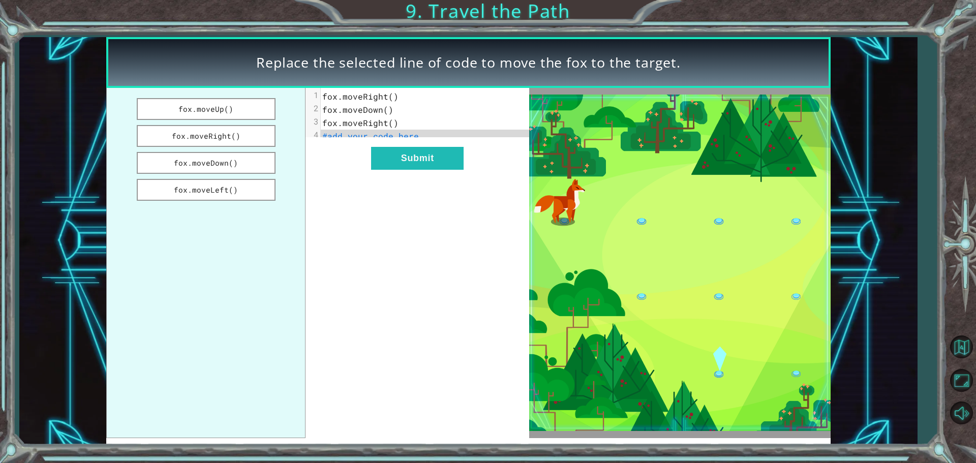
click at [394, 142] on pre "#add your code here" at bounding box center [429, 136] width 216 height 13
click at [406, 137] on span "#add your code here" at bounding box center [370, 136] width 97 height 11
drag, startPoint x: 264, startPoint y: 170, endPoint x: 342, endPoint y: 140, distance: 83.2
click at [348, 136] on div "fox.moveUp() fox.moveRight() fox.moveDown() fox.moveLeft() xxxxxxxxxx 4 1 fox.m…" at bounding box center [317, 263] width 423 height 350
drag, startPoint x: 244, startPoint y: 159, endPoint x: 252, endPoint y: 157, distance: 9.0
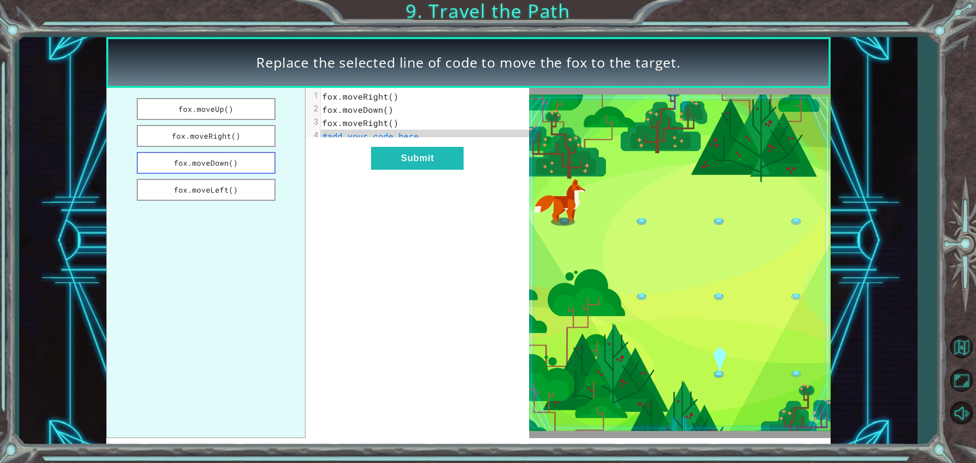
click at [302, 157] on ul "fox.moveUp() fox.moveRight() fox.moveDown() fox.moveLeft()" at bounding box center [205, 263] width 199 height 350
click at [227, 157] on button "fox.moveDown()" at bounding box center [206, 163] width 139 height 22
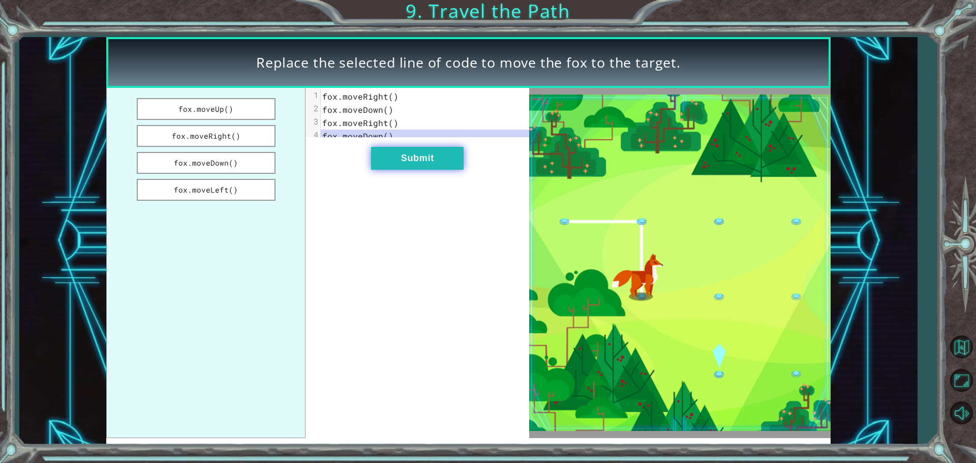
click at [395, 163] on button "Submit" at bounding box center [417, 158] width 93 height 23
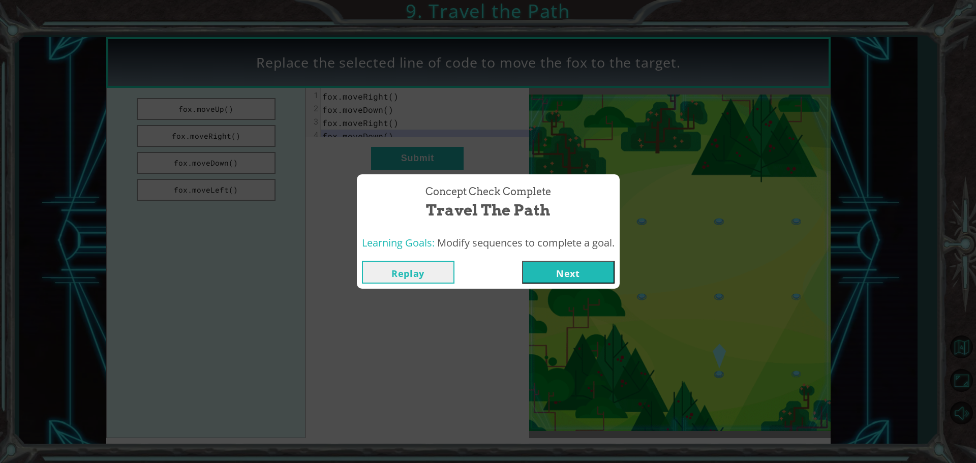
click at [559, 269] on button "Next" at bounding box center [568, 272] width 93 height 23
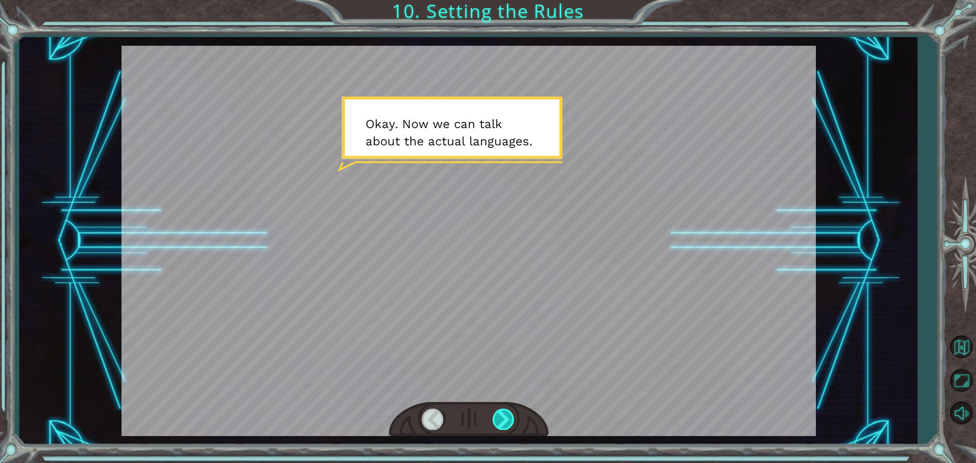
click at [506, 414] on div at bounding box center [504, 419] width 23 height 21
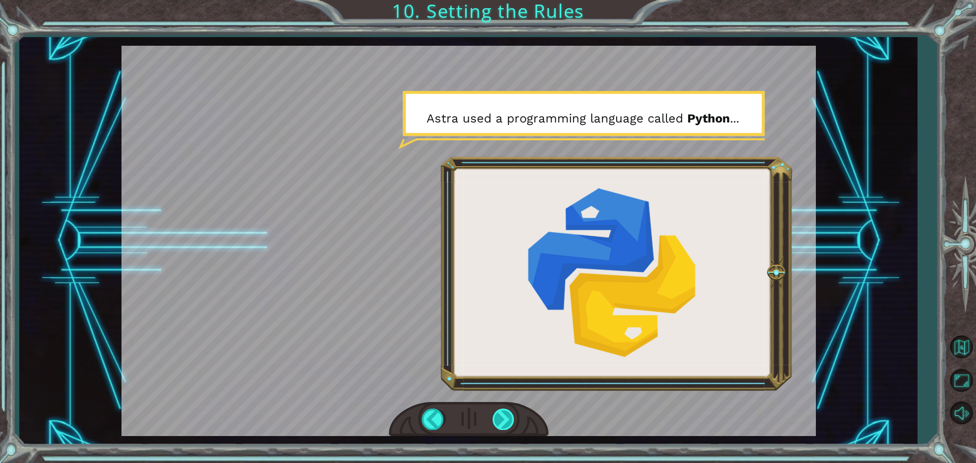
click at [503, 418] on div at bounding box center [504, 419] width 23 height 21
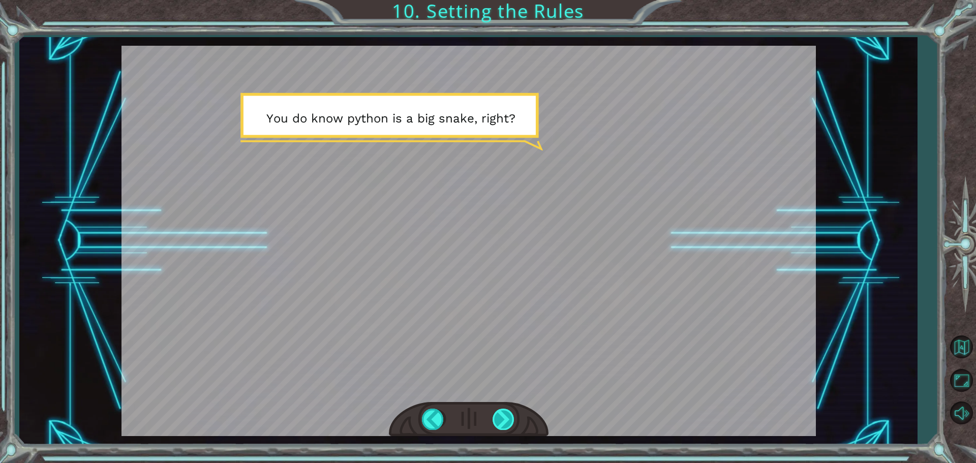
click at [498, 420] on div at bounding box center [504, 419] width 23 height 21
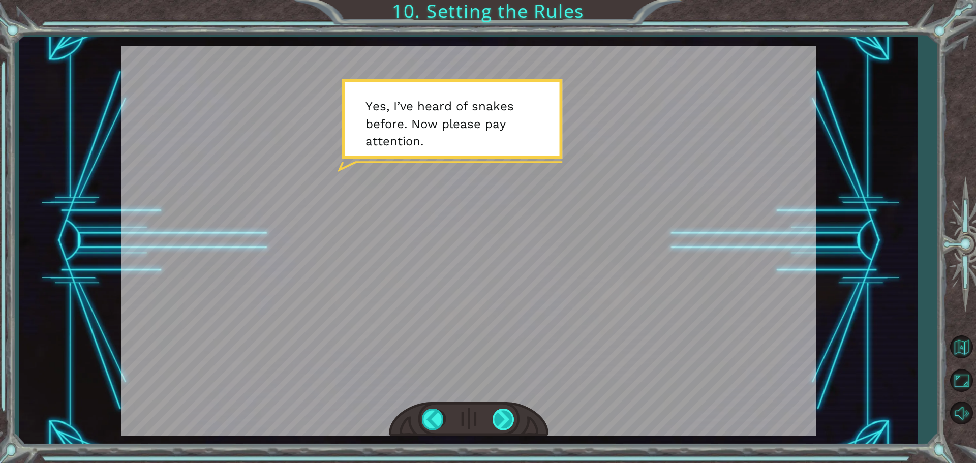
drag, startPoint x: 502, startPoint y: 410, endPoint x: 506, endPoint y: 416, distance: 7.3
click at [502, 412] on div at bounding box center [504, 419] width 23 height 21
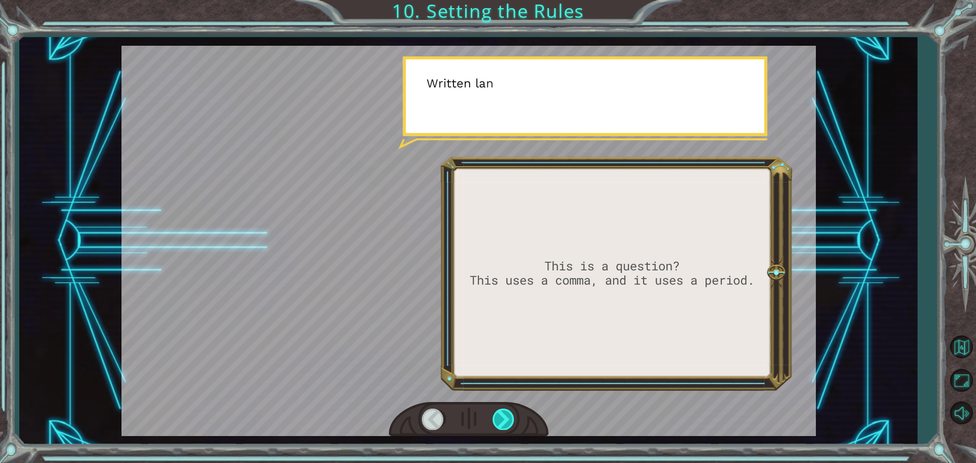
click at [510, 428] on div at bounding box center [504, 419] width 23 height 21
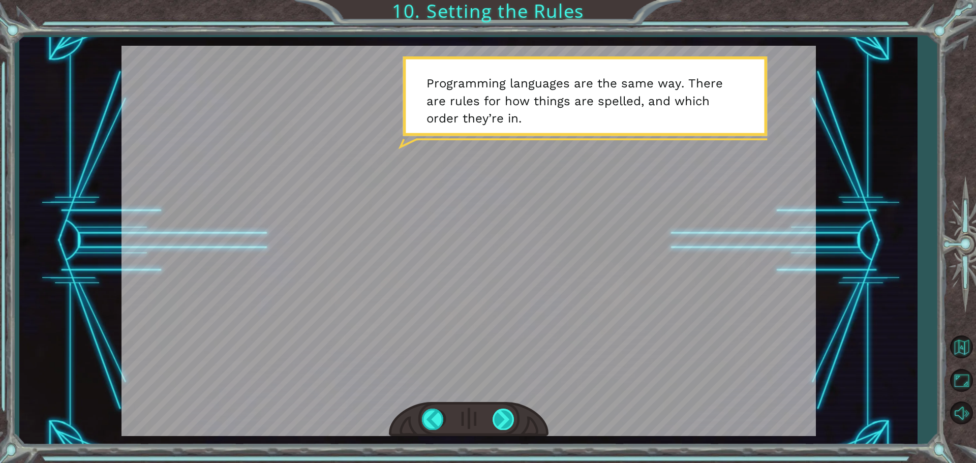
click at [502, 423] on div at bounding box center [504, 419] width 23 height 21
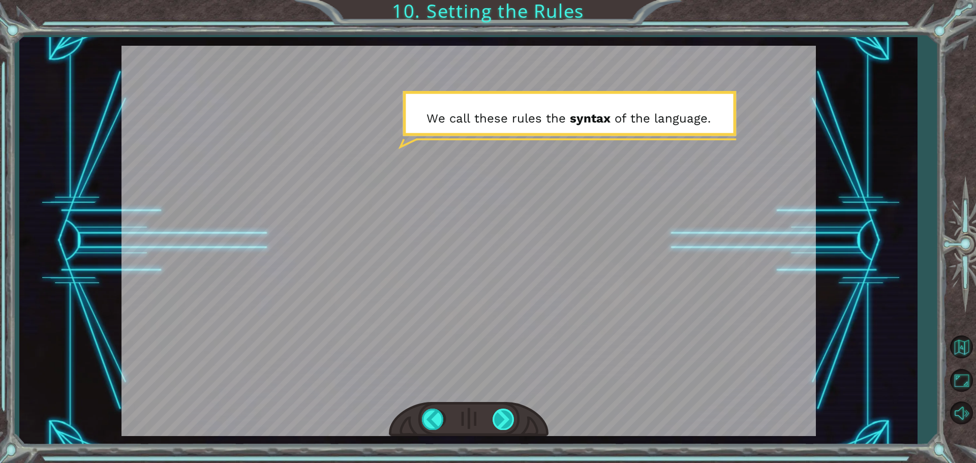
click at [499, 423] on div at bounding box center [504, 419] width 23 height 21
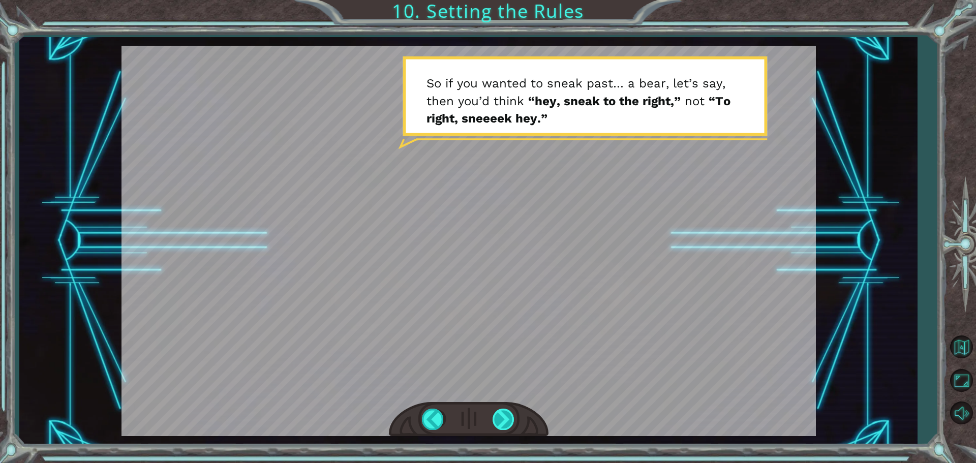
click at [504, 416] on div at bounding box center [504, 419] width 23 height 21
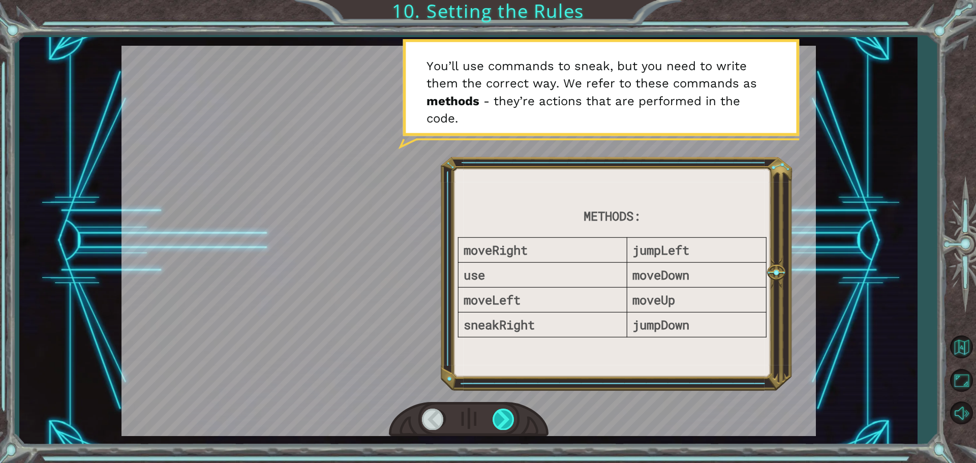
click at [504, 412] on div at bounding box center [504, 419] width 23 height 21
